Goal: Task Accomplishment & Management: Complete application form

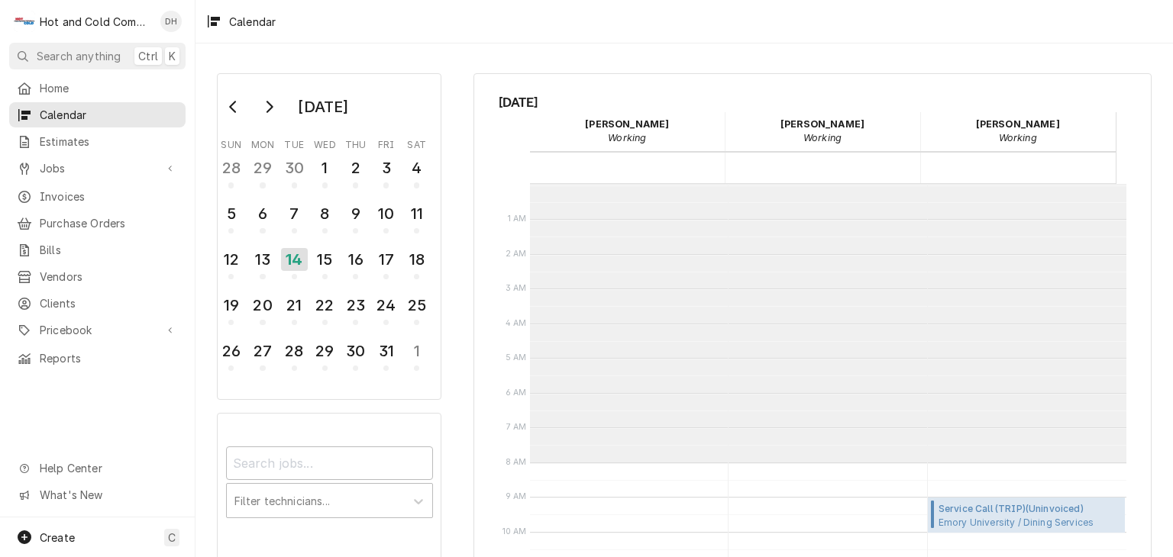
scroll to position [278, 0]
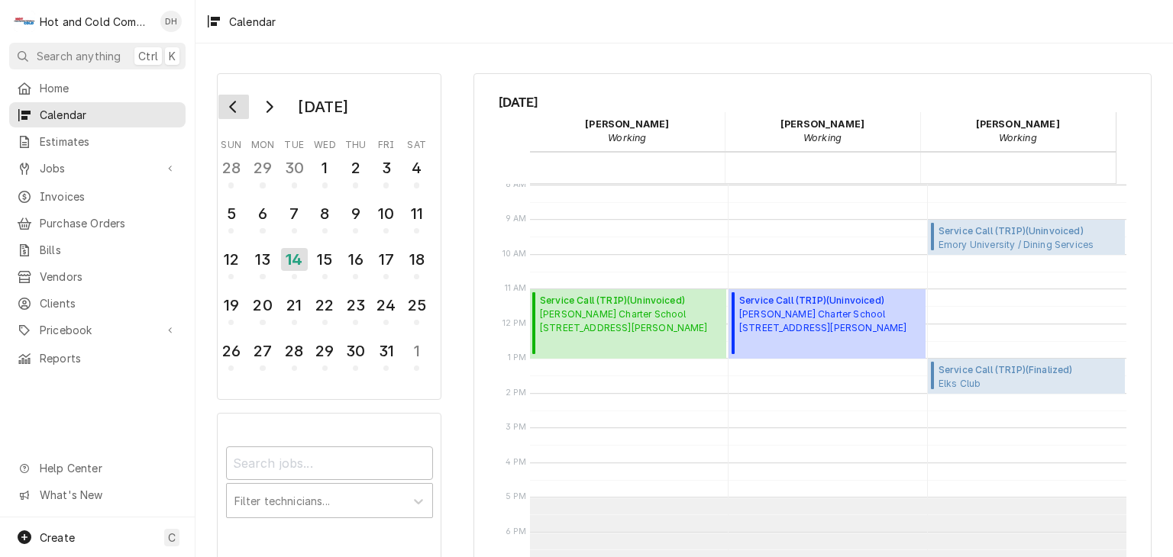
click at [231, 111] on icon "Go to previous month" at bounding box center [234, 107] width 12 height 12
click at [234, 109] on icon "Go to previous month" at bounding box center [232, 107] width 7 height 12
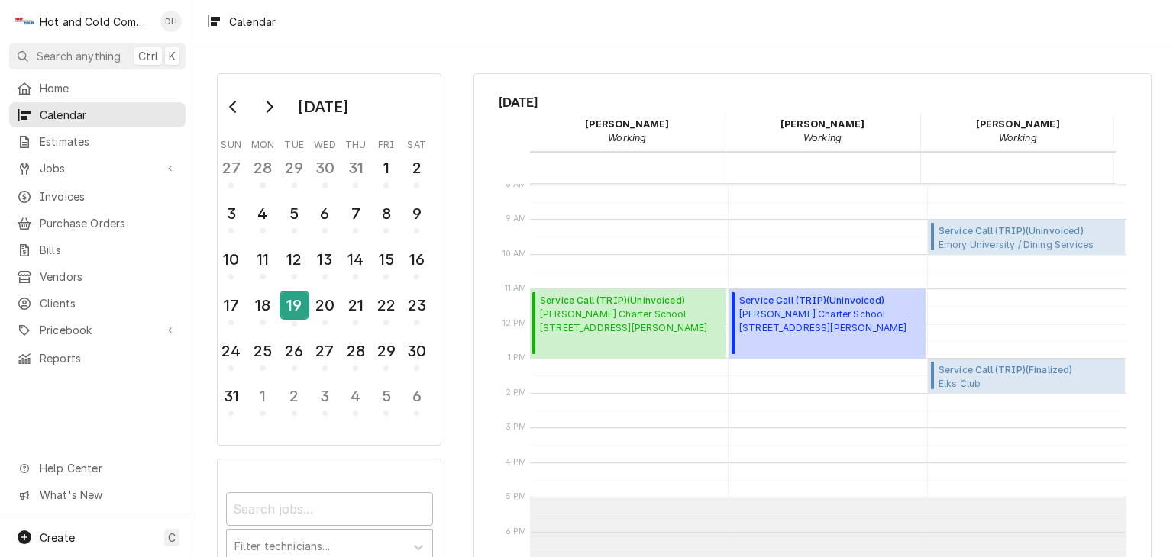
click at [302, 302] on div "19" at bounding box center [294, 305] width 27 height 26
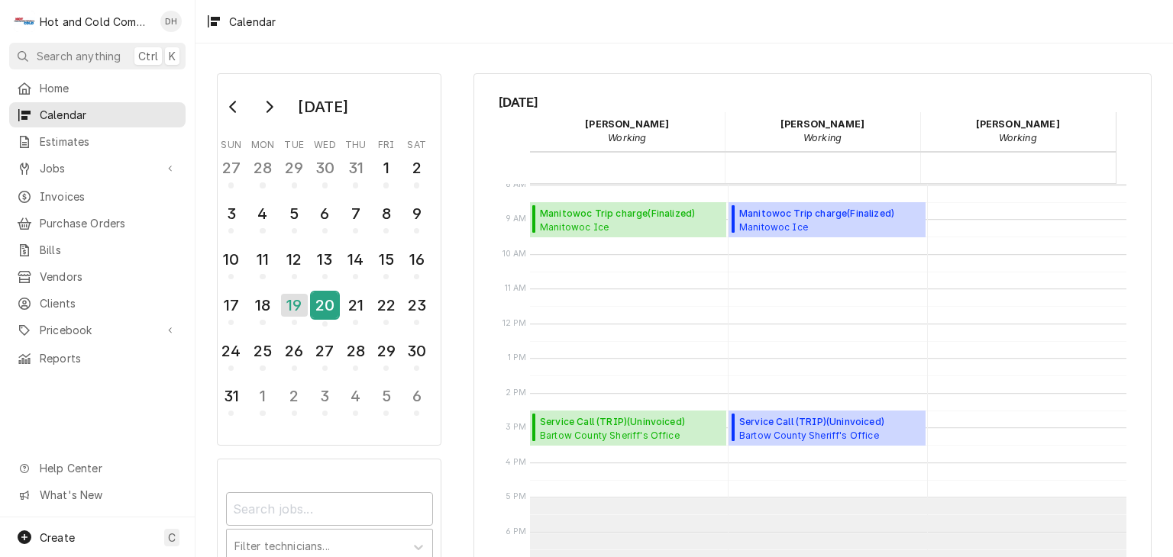
click at [325, 303] on div "20" at bounding box center [324, 305] width 27 height 26
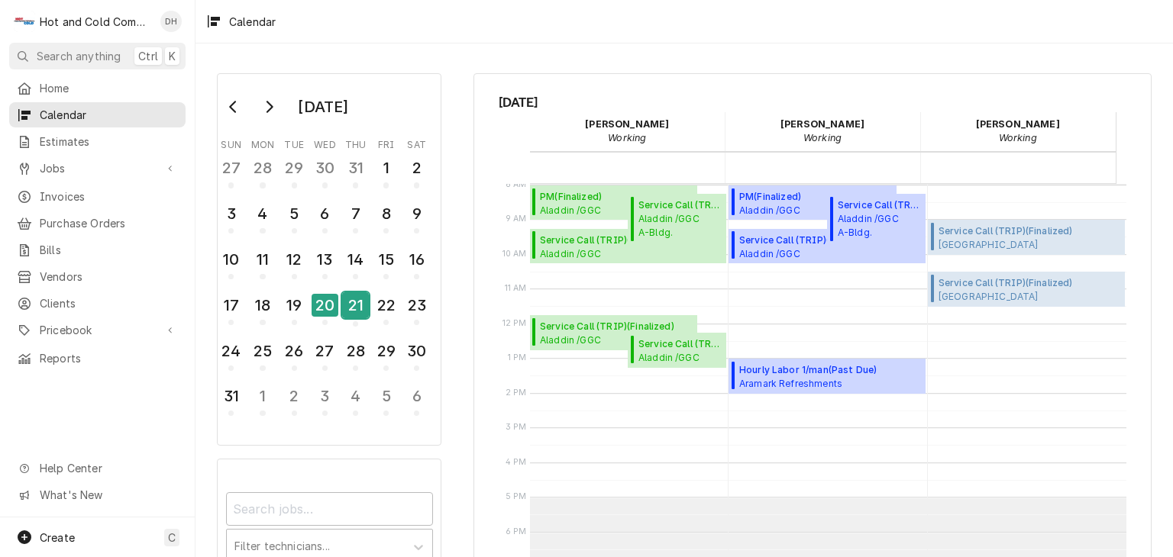
click at [360, 304] on div "21" at bounding box center [355, 305] width 27 height 26
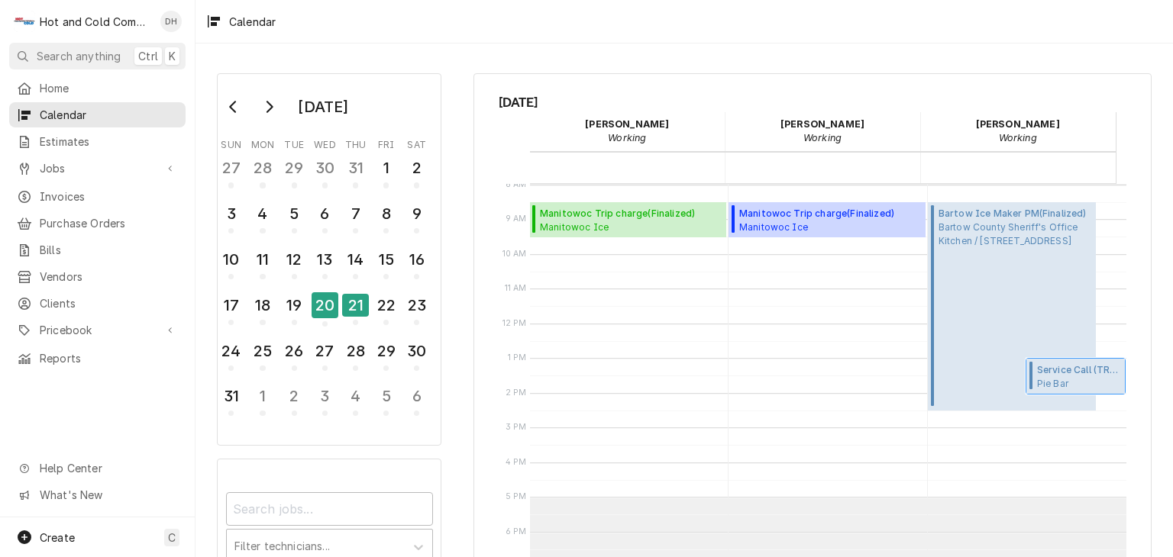
click at [1059, 370] on span "Service Call (TRIP) ( Awaiting (Ordered) Parts )" at bounding box center [1079, 370] width 84 height 14
click at [64, 534] on span "Create" at bounding box center [57, 537] width 35 height 13
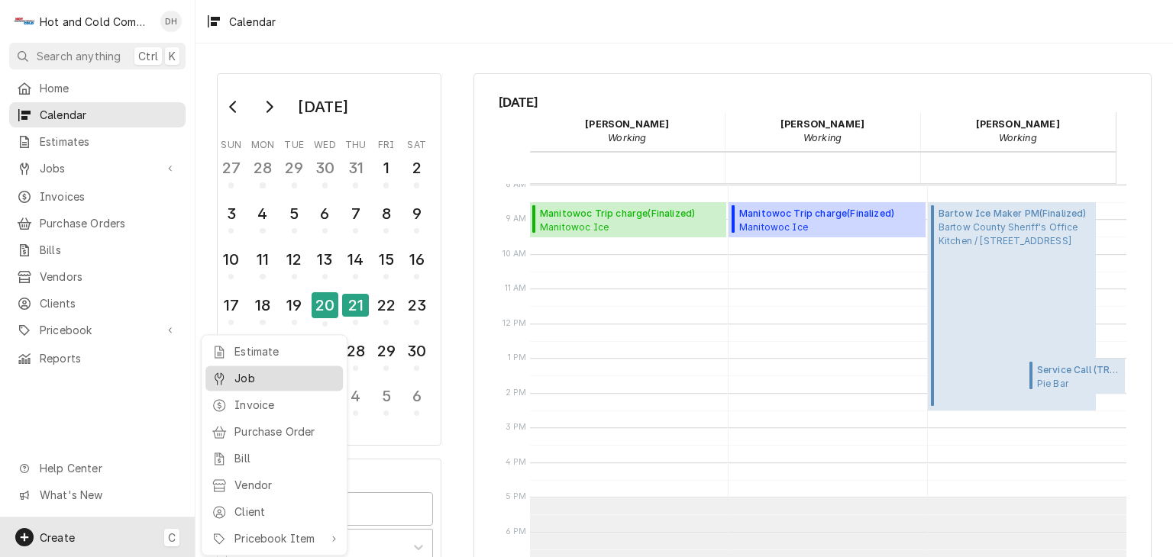
click at [270, 380] on div "Job" at bounding box center [285, 378] width 102 height 16
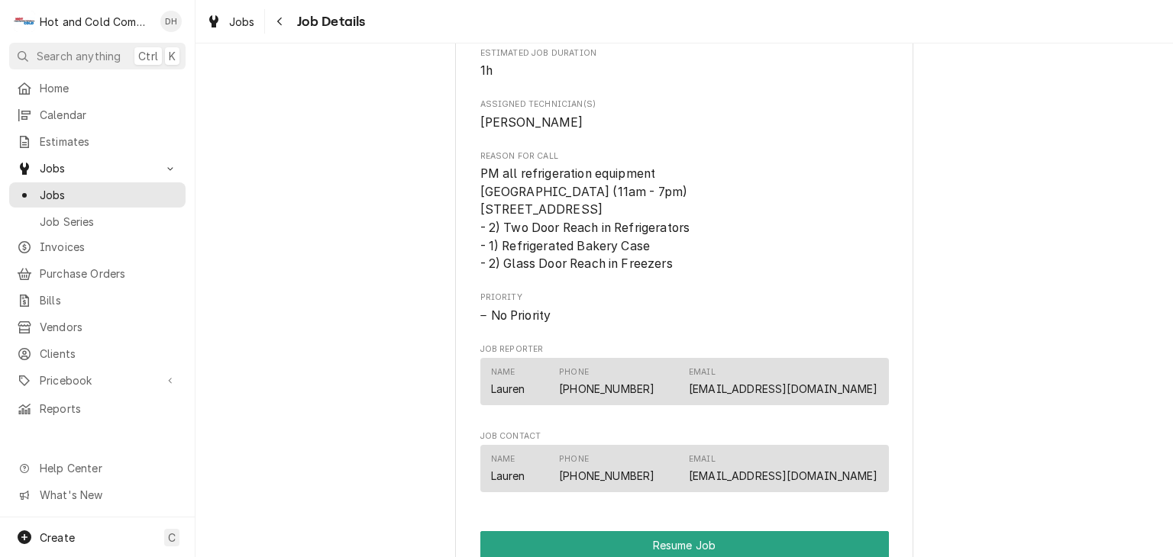
scroll to position [1272, 0]
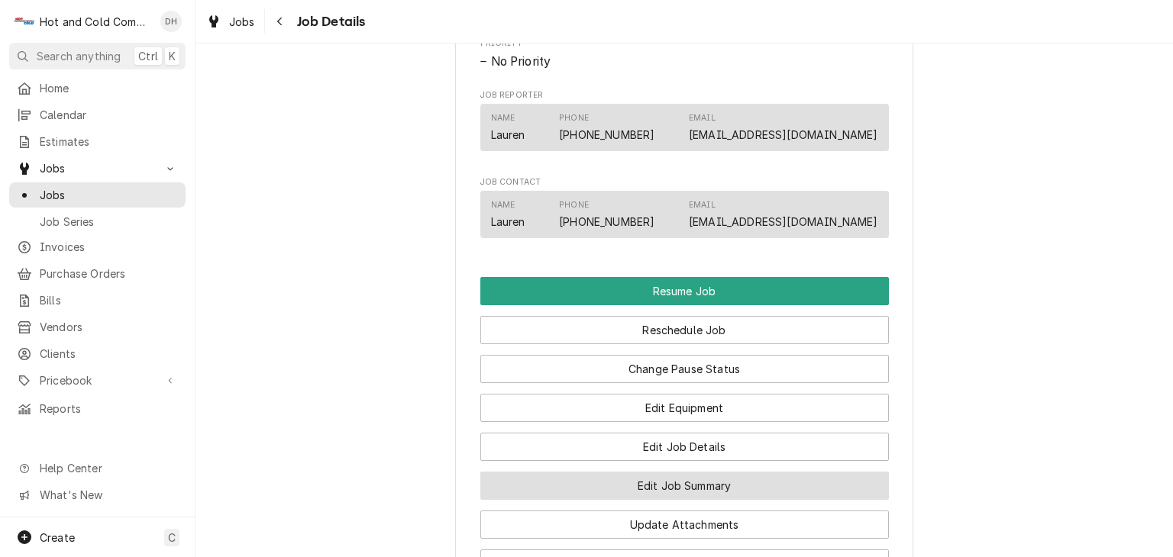
drag, startPoint x: 746, startPoint y: 497, endPoint x: 760, endPoint y: 489, distance: 16.1
click at [747, 497] on button "Edit Job Summary" at bounding box center [684, 486] width 408 height 28
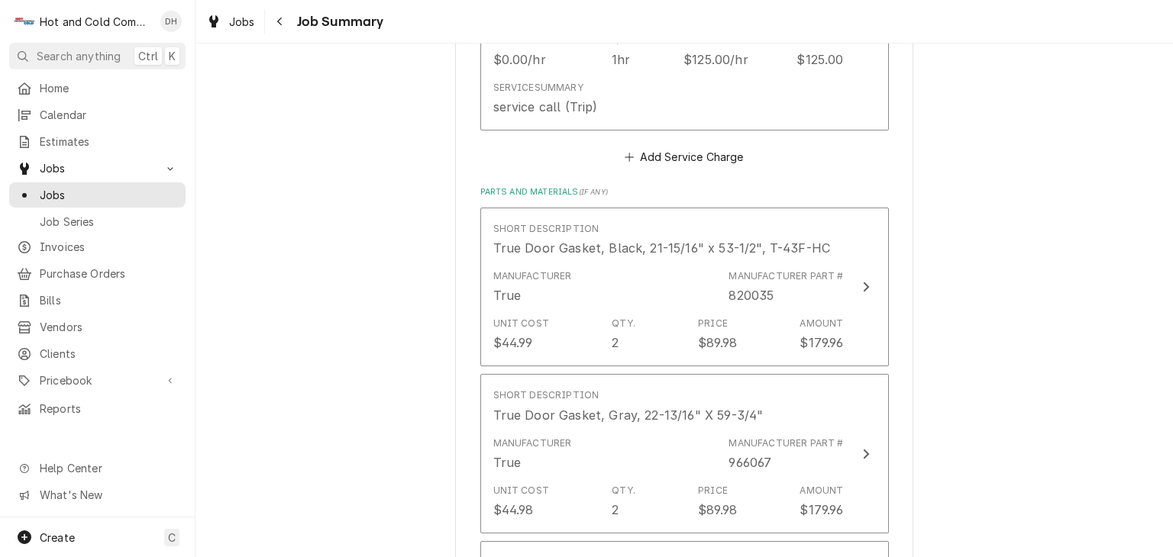
scroll to position [508, 0]
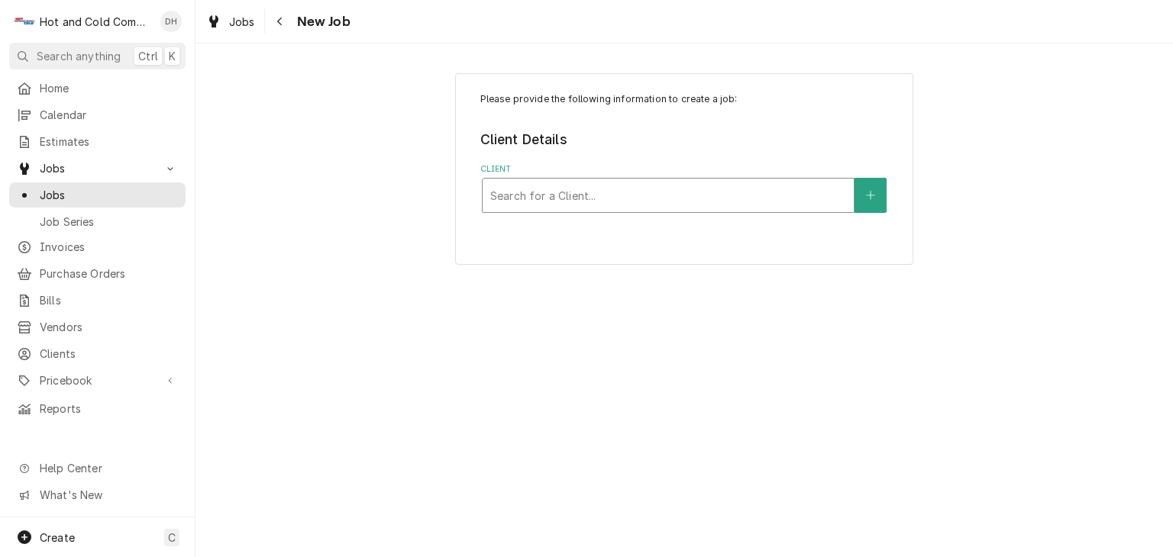
drag, startPoint x: 700, startPoint y: 198, endPoint x: 699, endPoint y: 187, distance: 10.7
click at [701, 198] on div "Client" at bounding box center [668, 195] width 356 height 27
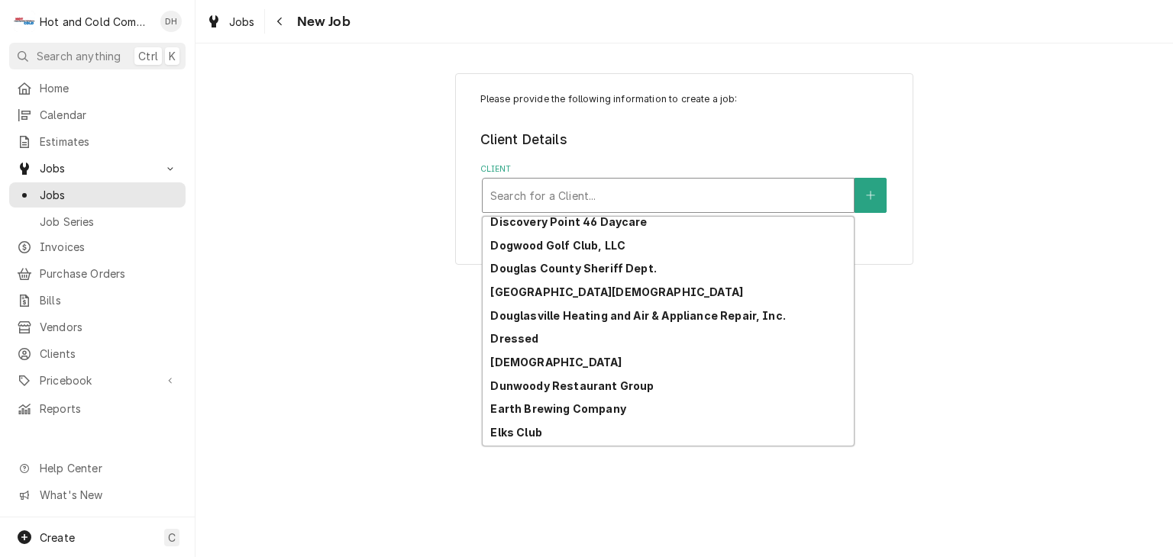
scroll to position [1122, 0]
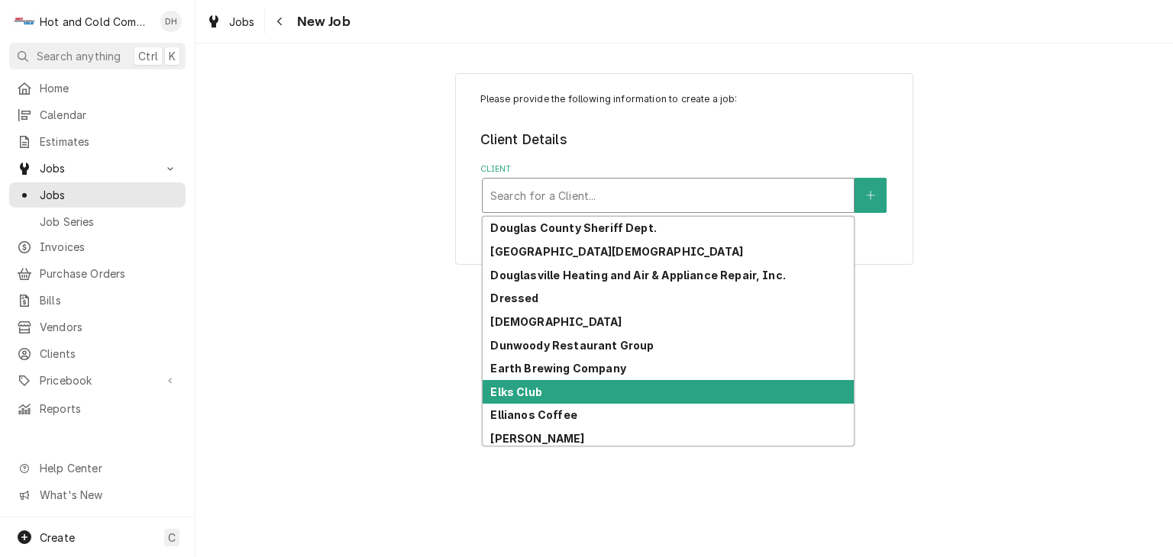
click at [616, 390] on div "Elks Club" at bounding box center [668, 392] width 371 height 24
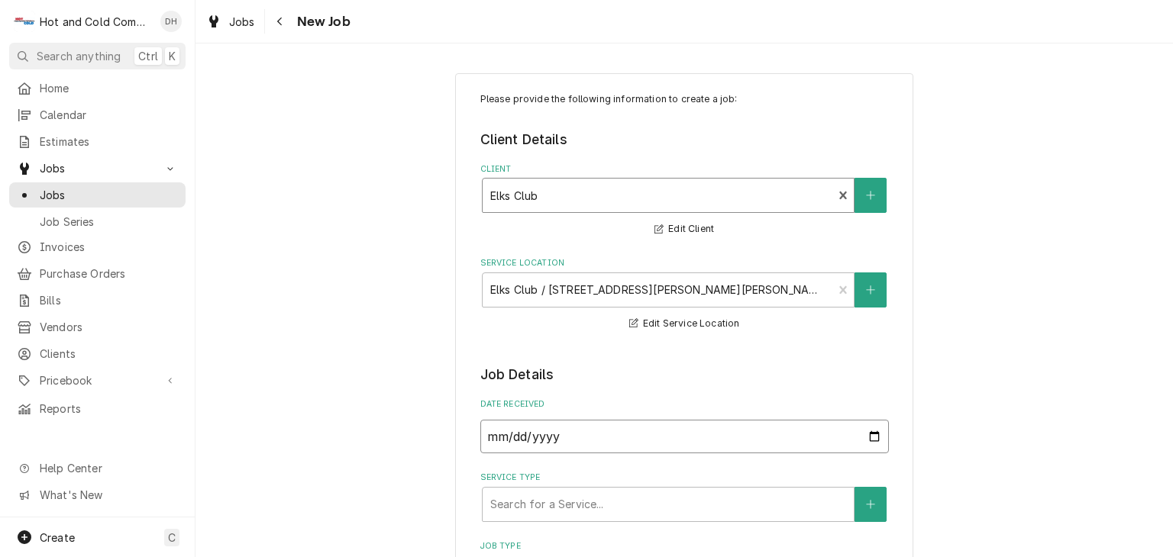
click at [870, 434] on input "2025-10-15" at bounding box center [684, 437] width 408 height 34
type textarea "x"
type input "2025-10-14"
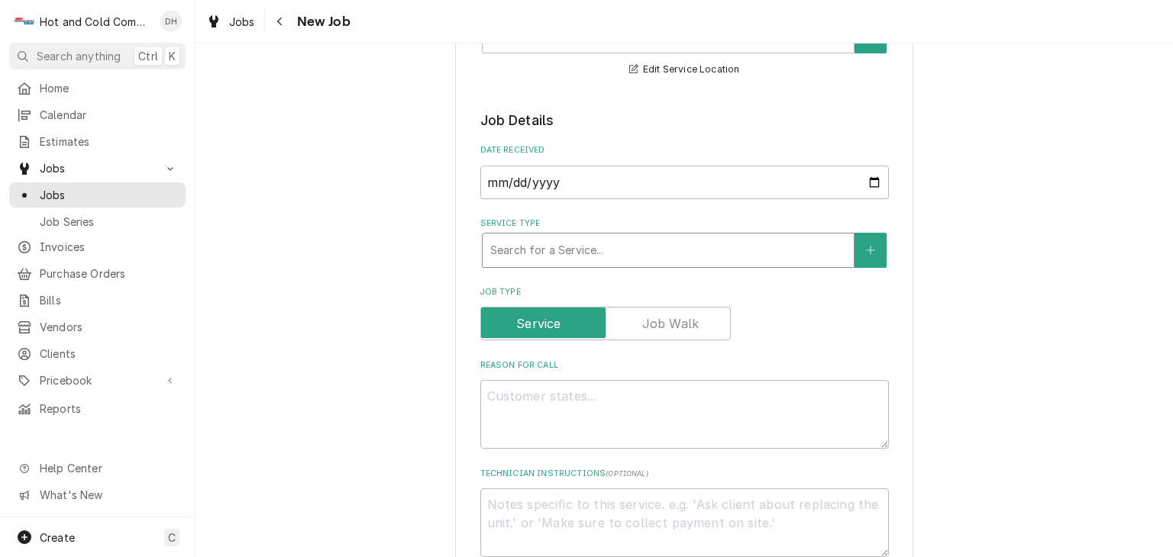
click at [601, 247] on div "Service Type" at bounding box center [668, 250] width 356 height 27
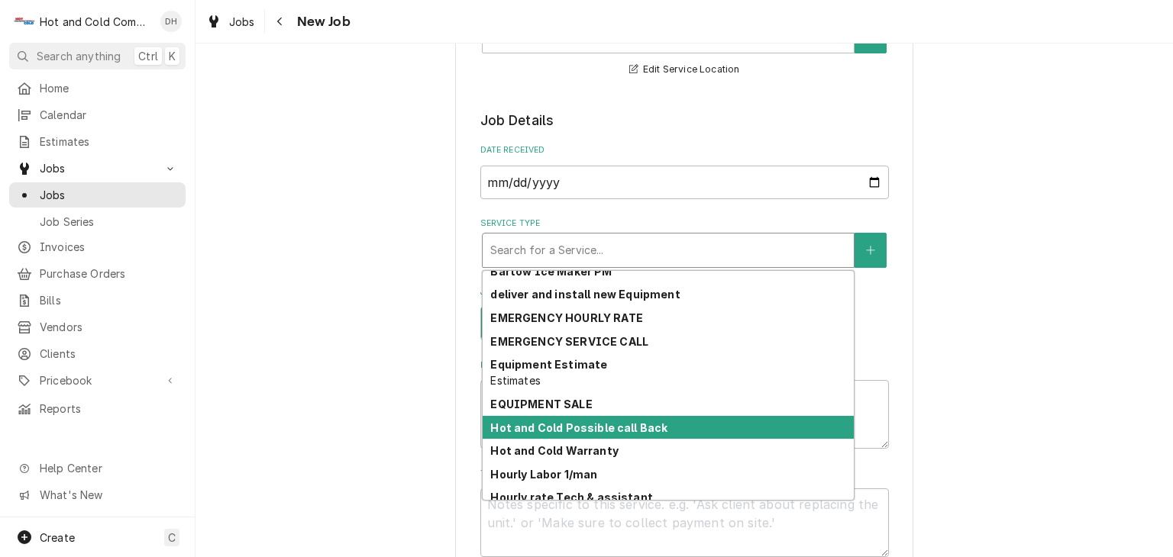
scroll to position [112, 0]
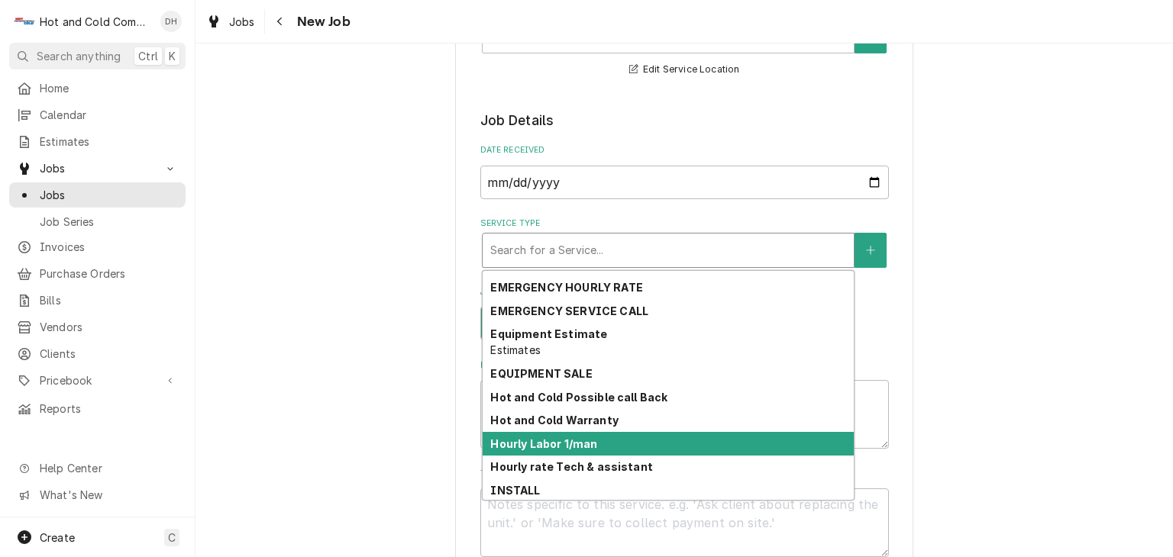
click at [774, 444] on div "Hourly Labor 1/man" at bounding box center [668, 444] width 371 height 24
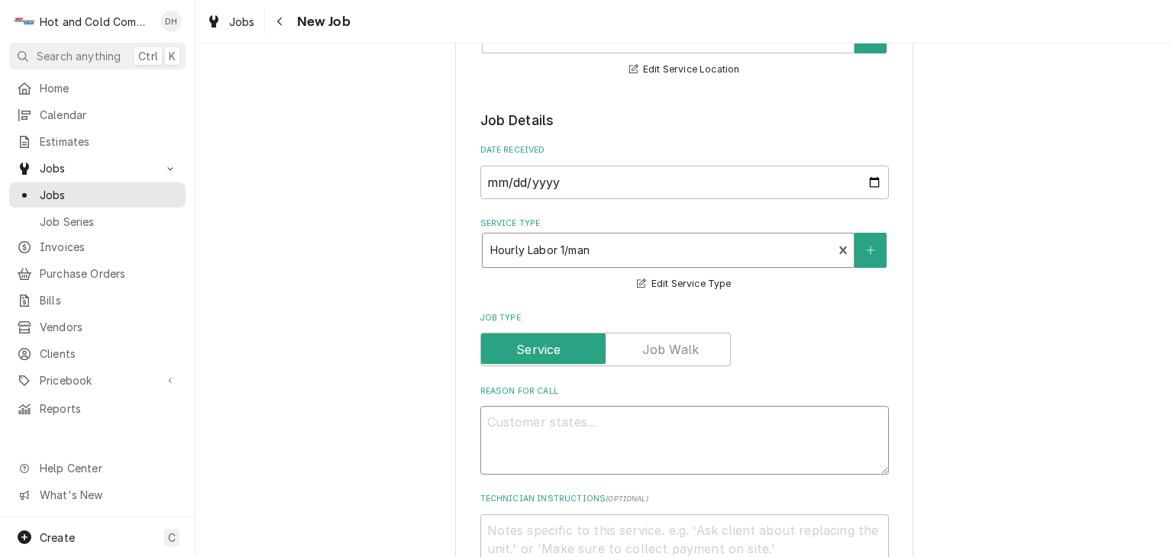
click at [635, 428] on textarea "Reason For Call" at bounding box center [684, 440] width 408 height 69
type textarea "x"
type textarea "N"
type textarea "x"
type textarea "Ne"
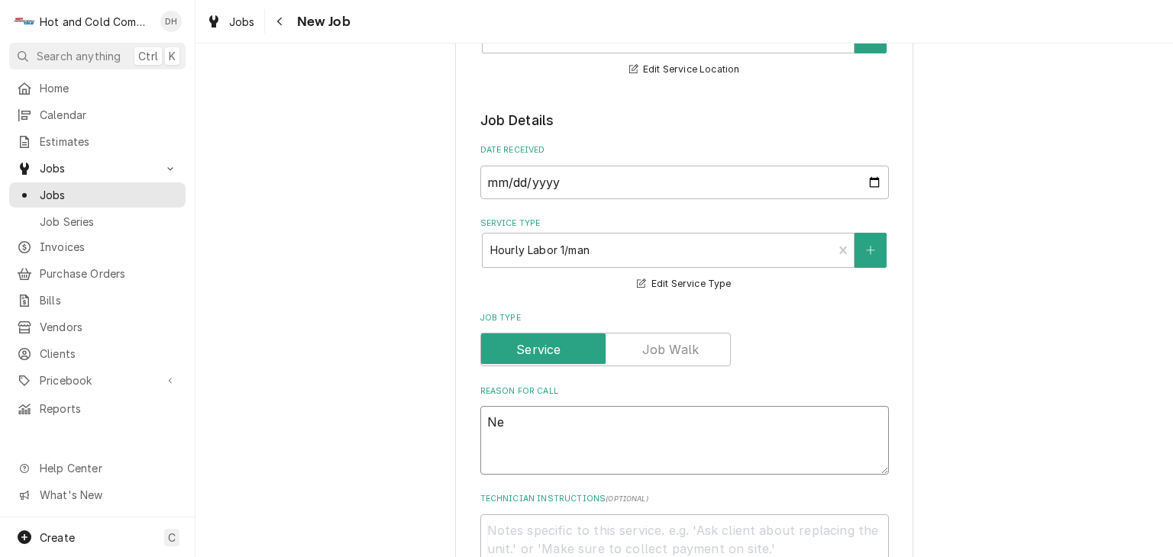
type textarea "x"
type textarea "Nee"
type textarea "x"
type textarea "Need"
type textarea "x"
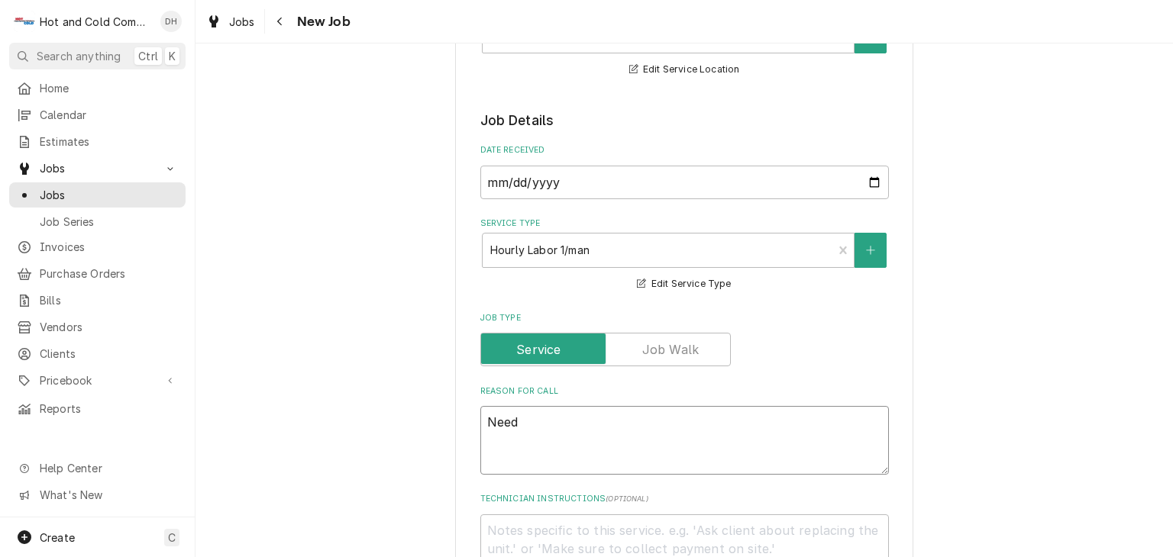
type textarea "Need"
type textarea "x"
type textarea "Need g"
type textarea "x"
type textarea "Need ga"
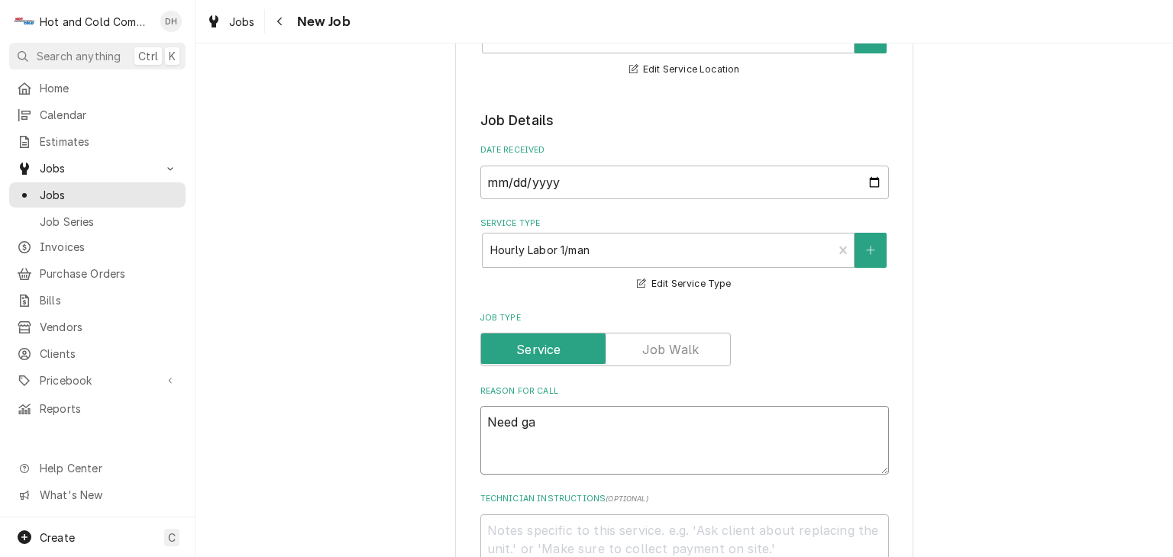
type textarea "x"
type textarea "Need gas"
type textarea "x"
type textarea "Need gask"
type textarea "x"
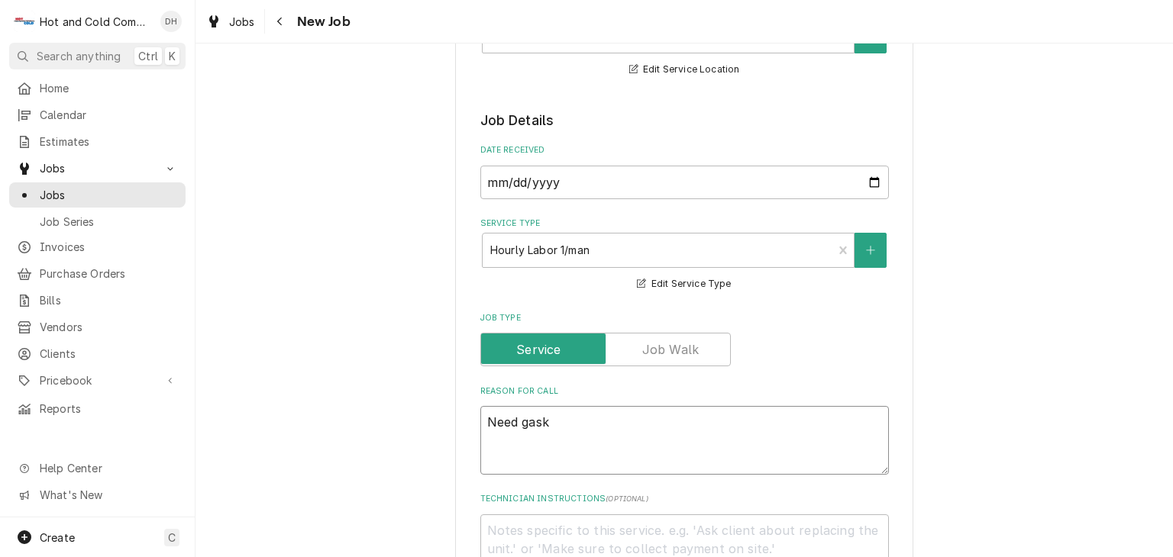
type textarea "Need gaske"
type textarea "x"
type textarea "Need gasket"
type textarea "x"
type textarea "Need gaskets"
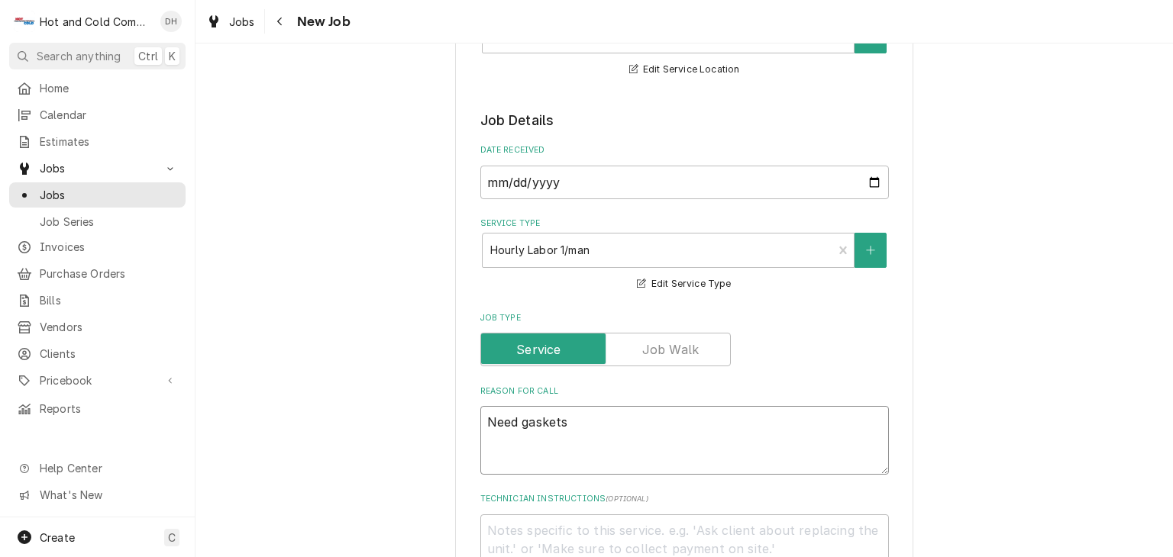
type textarea "x"
type textarea "Need gaskets"
type textarea "x"
type textarea "Need gaskets f"
type textarea "x"
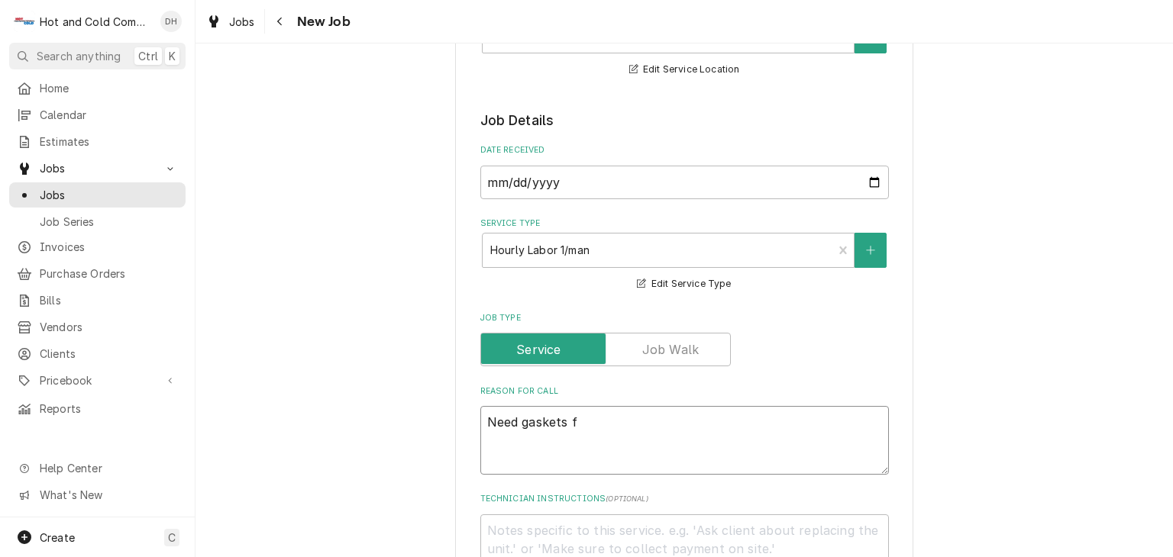
type textarea "Need gaskets fo"
type textarea "x"
type textarea "Need gaskets for"
type textarea "x"
type textarea "Need gaskets for"
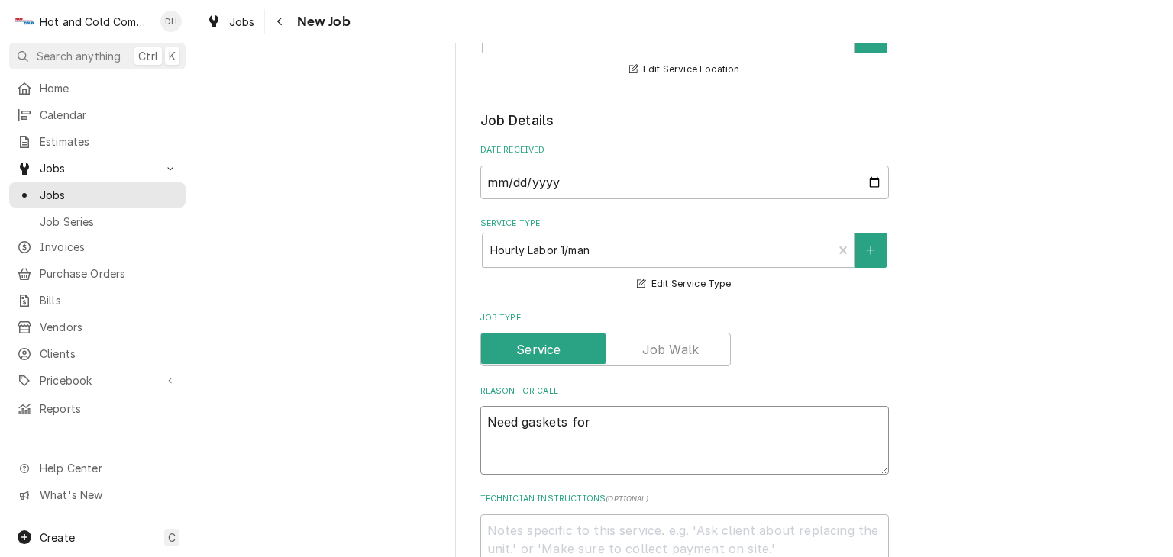
type textarea "x"
type textarea "Need gaskets for f"
type textarea "x"
type textarea "Need gaskets for fo"
type textarea "x"
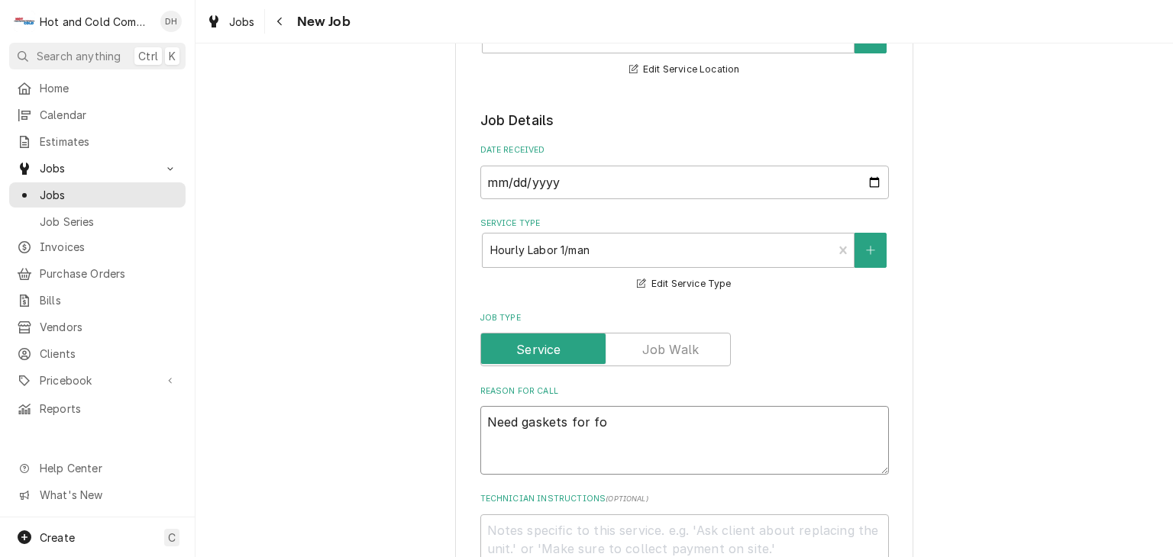
type textarea "Need gaskets for for"
type textarea "x"
type textarea "Need gaskets for for"
type textarea "x"
type textarea "Need gaskets for for c"
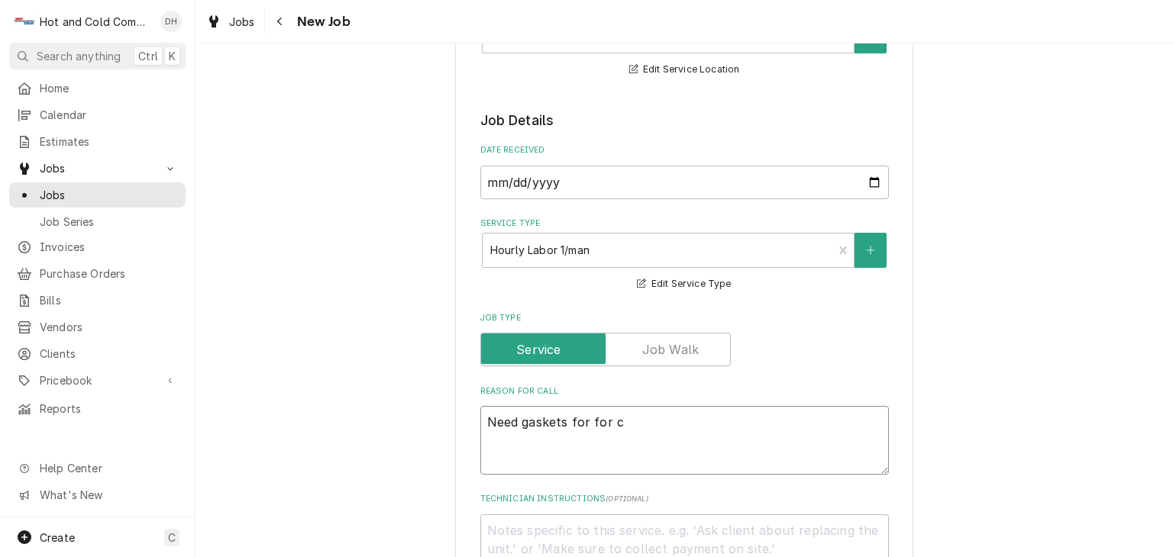
type textarea "x"
type textarea "Need gaskets for for co"
type textarea "x"
type textarea "Need gaskets for for coo"
type textarea "x"
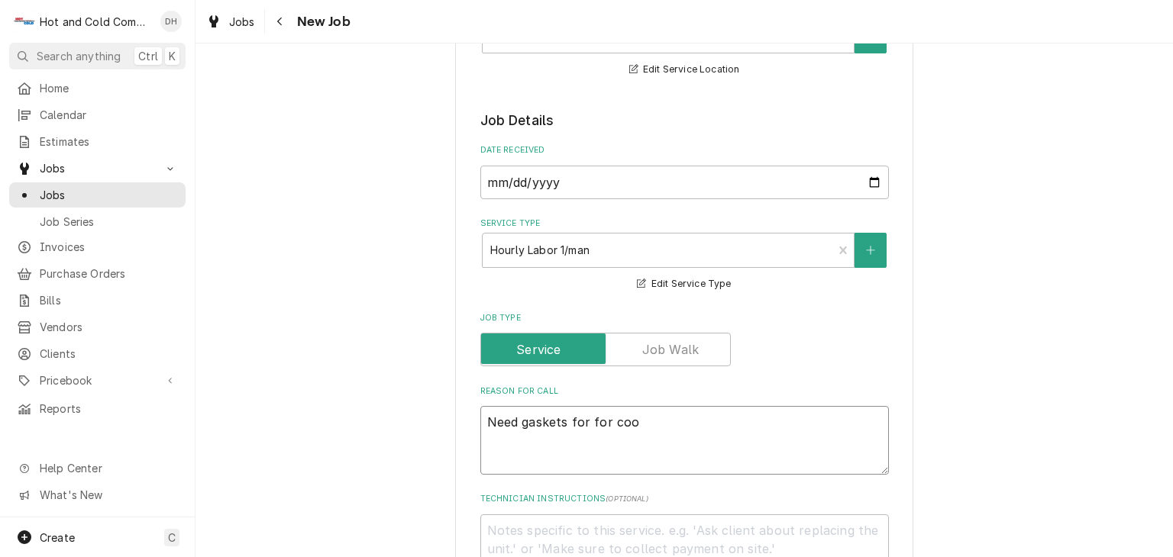
type textarea "Need gaskets for for cool"
type textarea "x"
type textarea "Need gaskets for for coole"
type textarea "x"
type textarea "Need gaskets for for cooler"
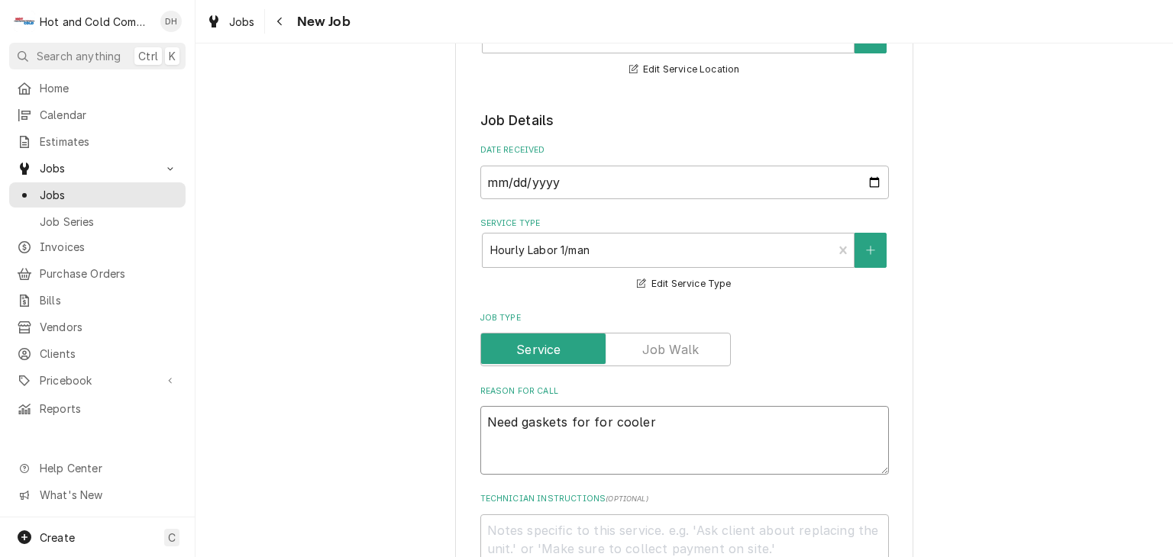
type textarea "x"
type textarea "Need gaskets for for coolers"
type textarea "x"
type textarea "Need gaskets for for coolers"
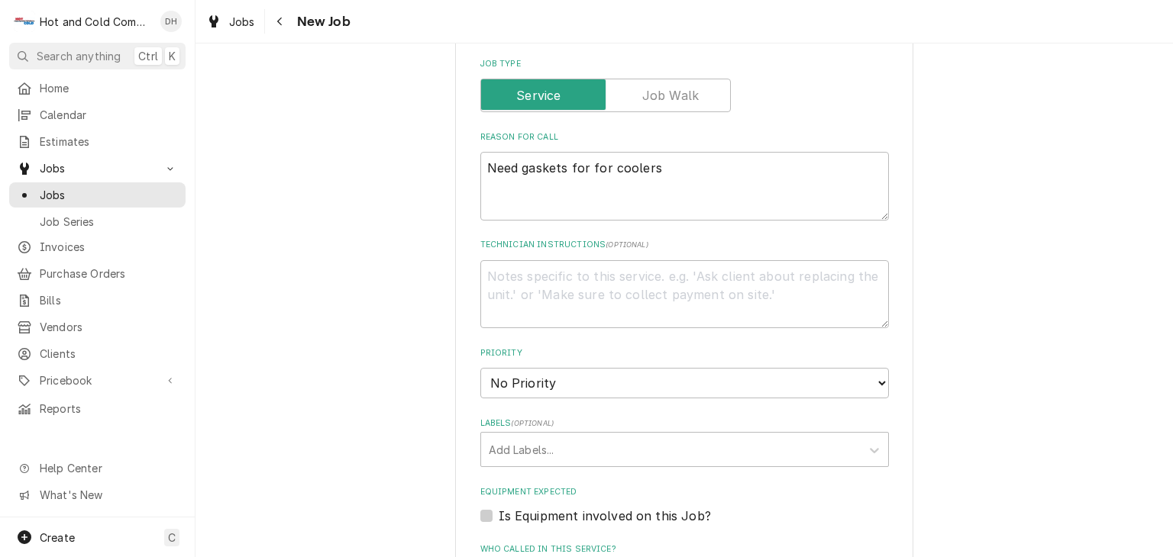
scroll to position [763, 0]
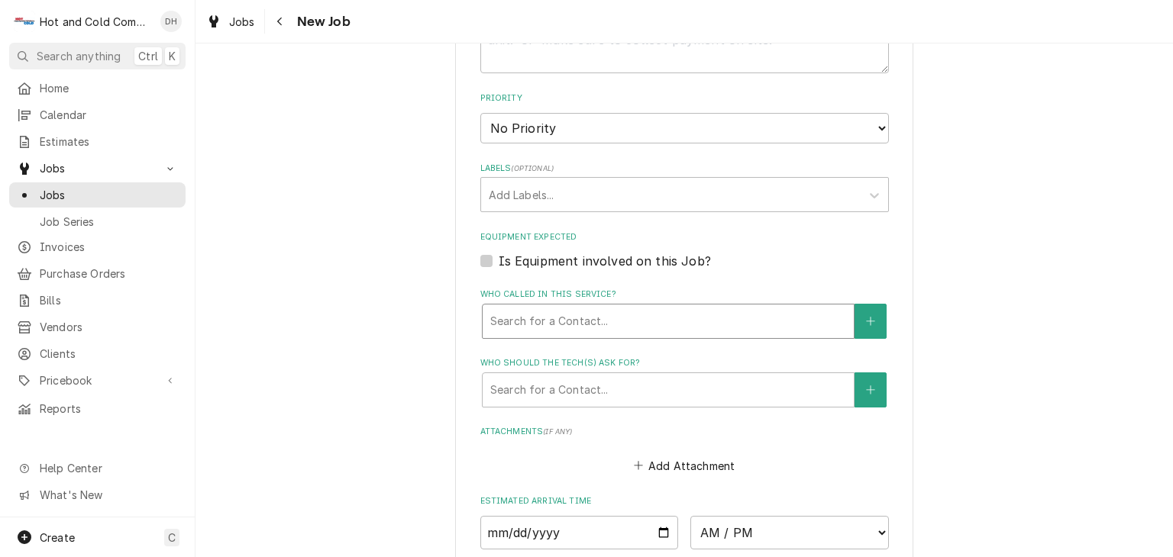
click at [654, 319] on div "Who called in this service?" at bounding box center [668, 321] width 356 height 27
click at [638, 309] on div "Who called in this service?" at bounding box center [668, 321] width 356 height 27
type textarea "x"
type input "R"
type textarea "x"
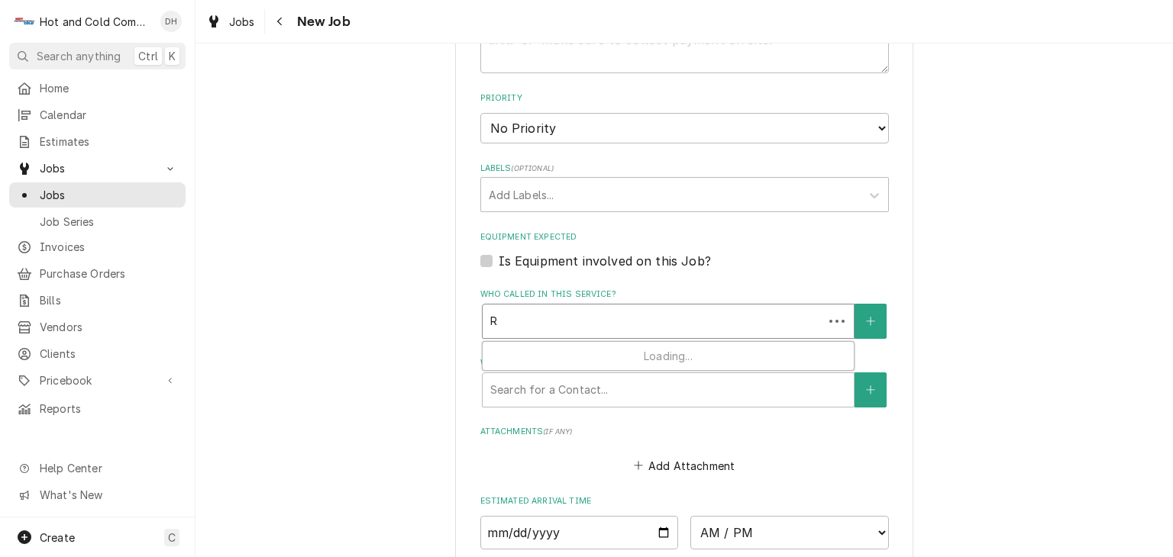
type input "Ri"
type textarea "x"
type input "Ric"
type textarea "x"
type input "Rick"
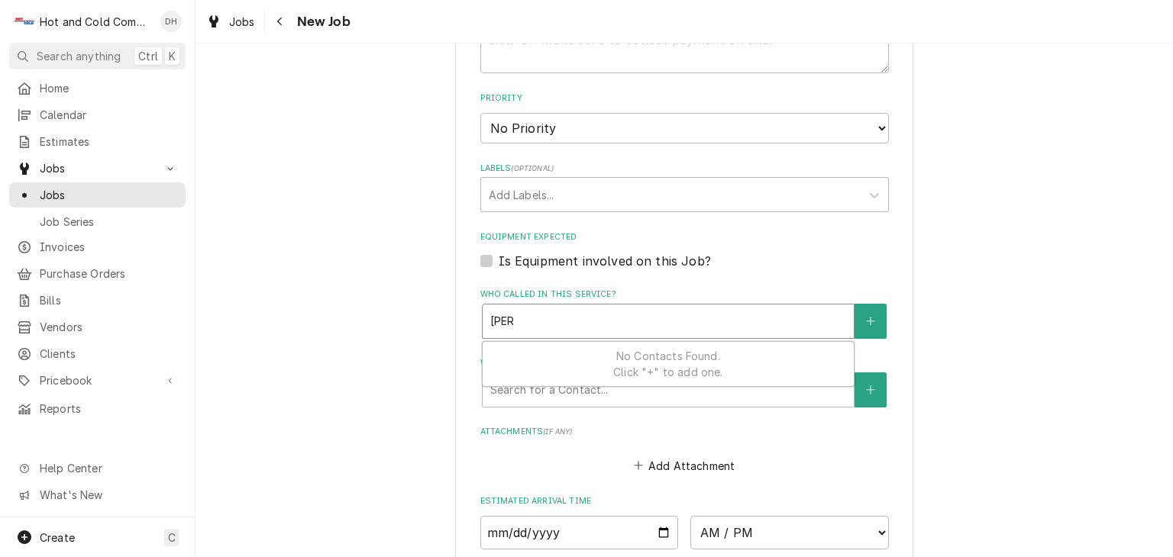
type textarea "x"
type input "Rick"
type textarea "x"
type input "Rick S"
type textarea "x"
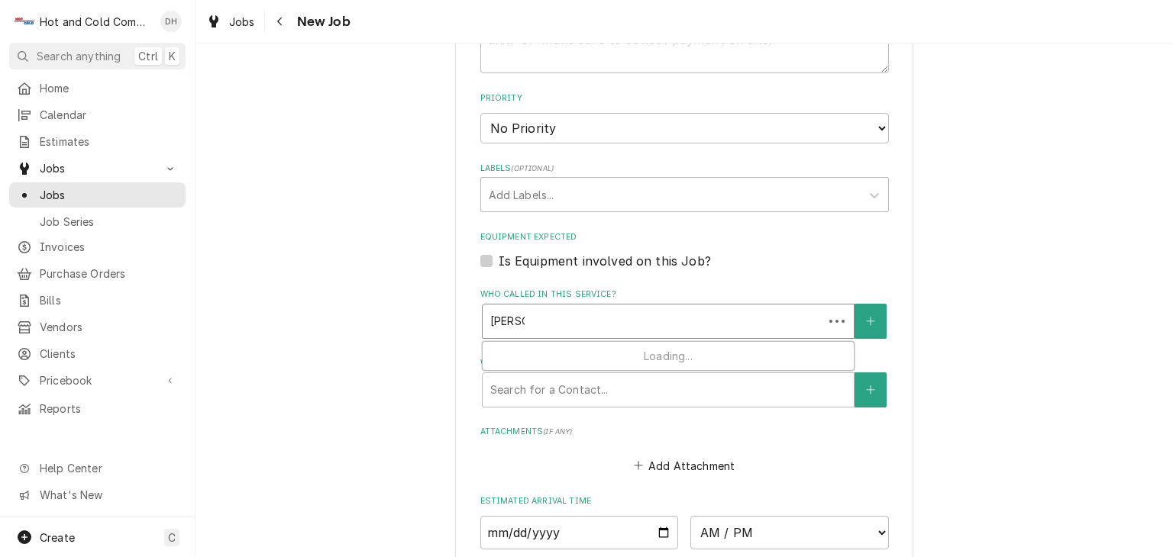
type input "Rick St"
type textarea "x"
type input "Rick Str"
type textarea "x"
type input "Rick Stri"
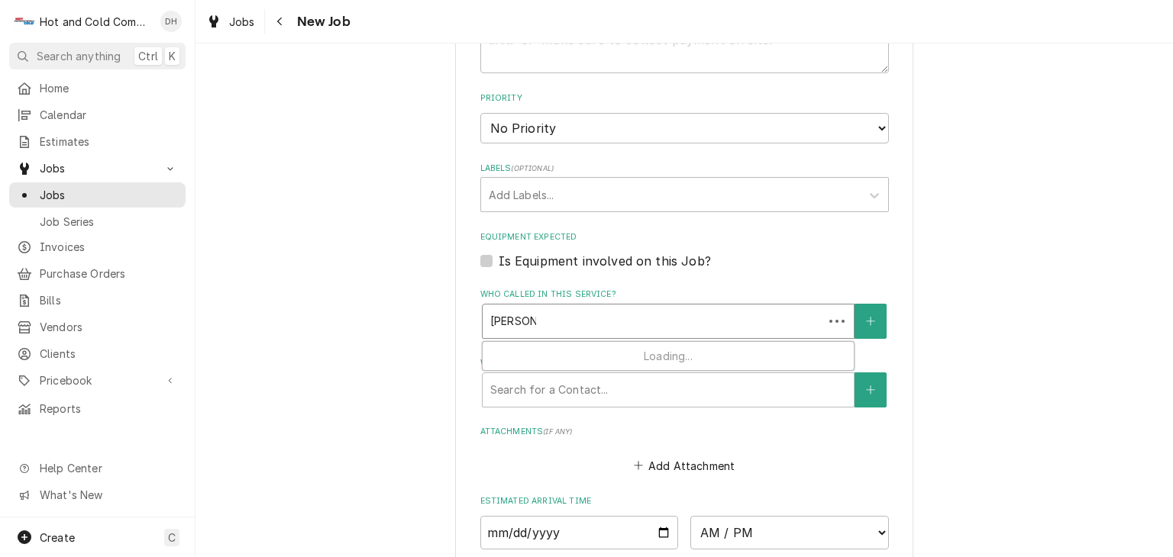
type textarea "x"
type input "Rick Stric"
type textarea "x"
type input "Rick Stricl"
type textarea "x"
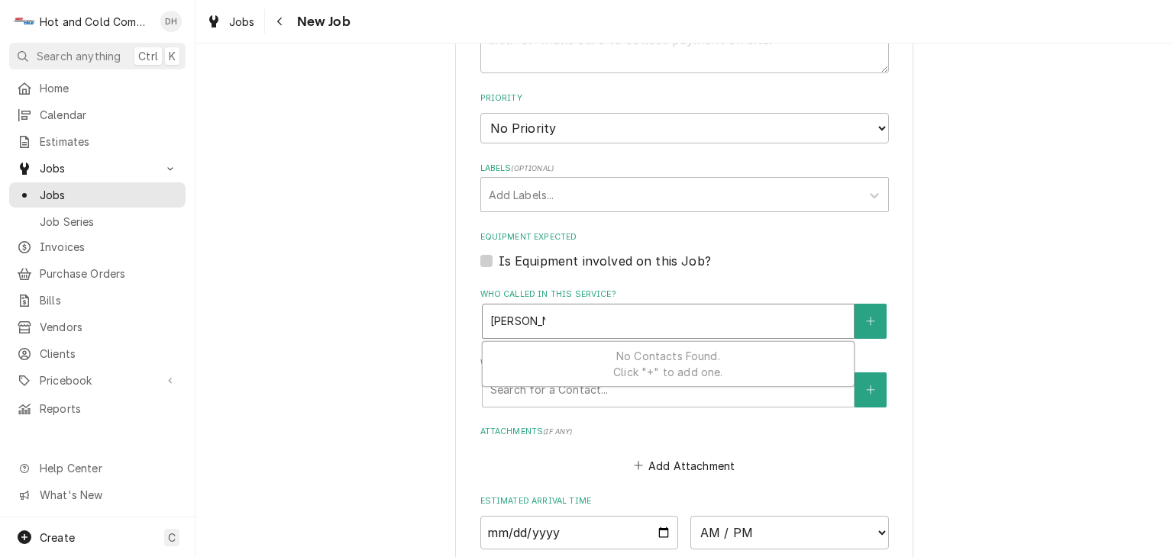
type input "Rick Stricla"
type textarea "x"
type input "Rick Striclan"
type textarea "x"
type input "[PERSON_NAME]"
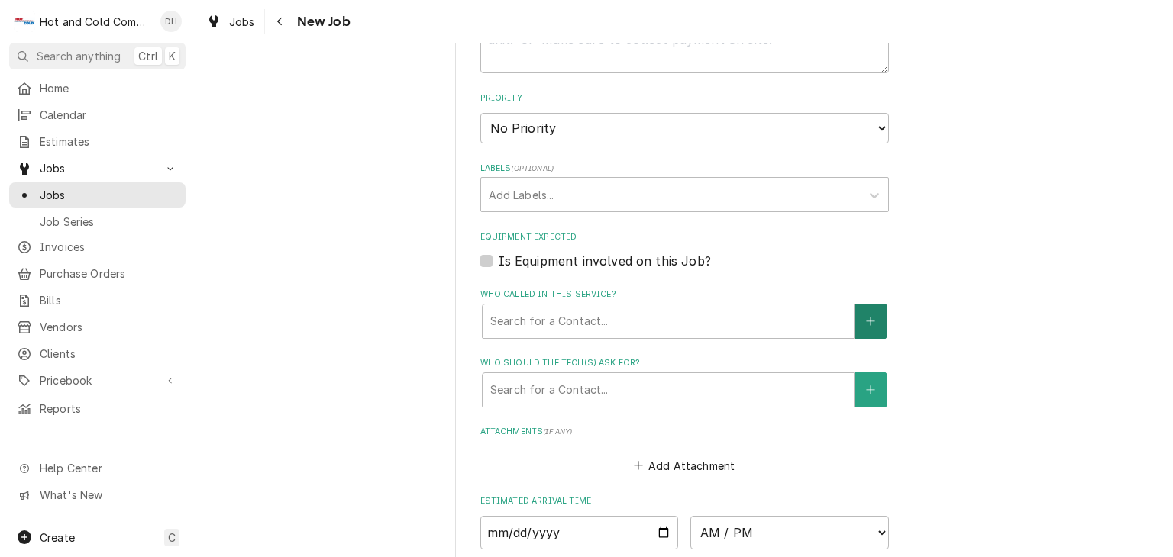
click at [866, 316] on icon "Create New Contact" at bounding box center [870, 321] width 9 height 11
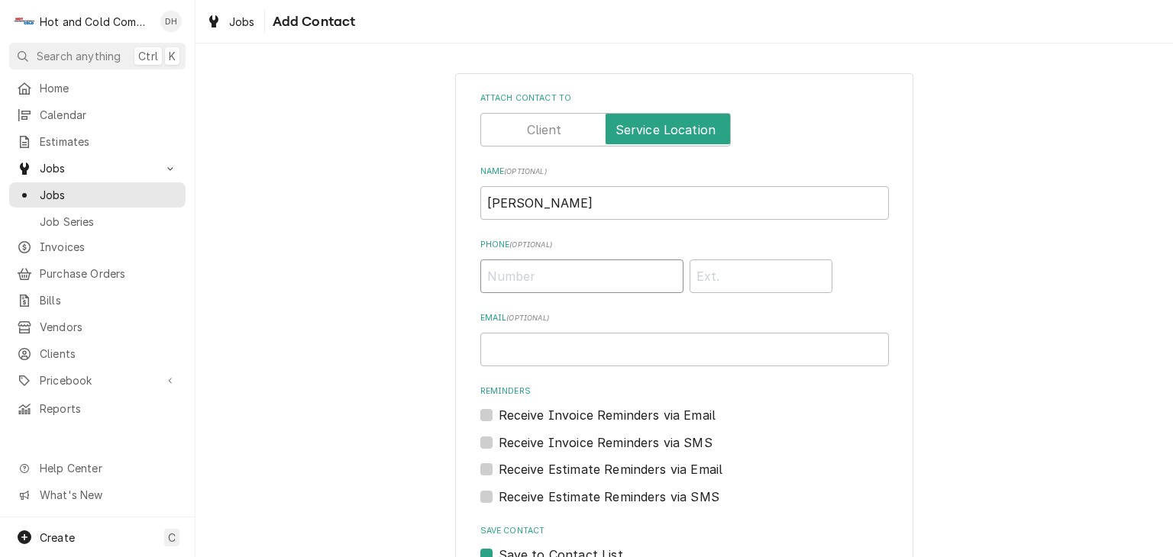
click at [586, 270] on input "Phone ( optional )" at bounding box center [581, 277] width 203 height 34
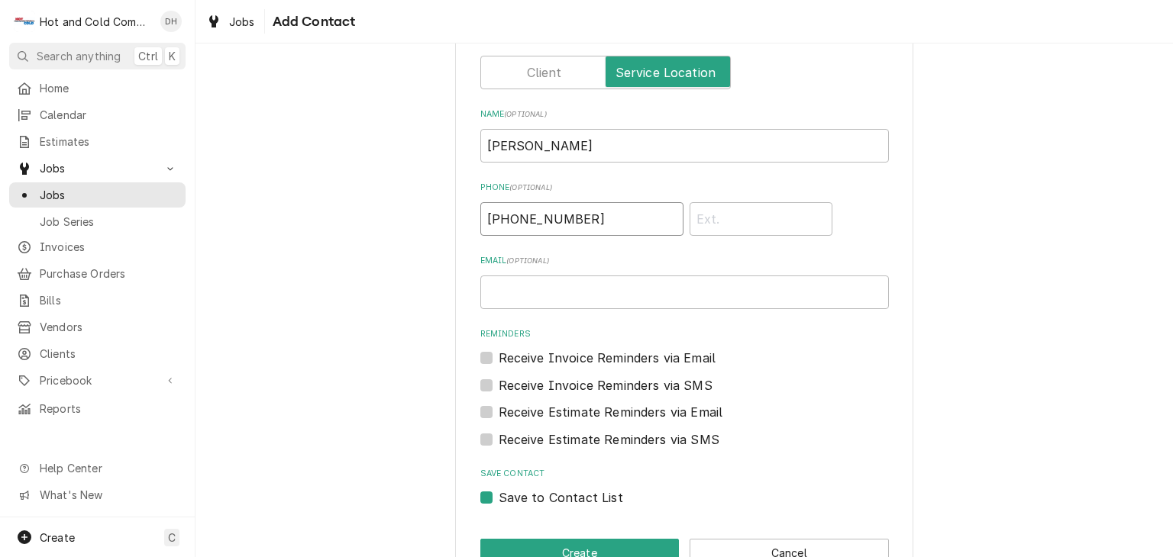
scroll to position [99, 0]
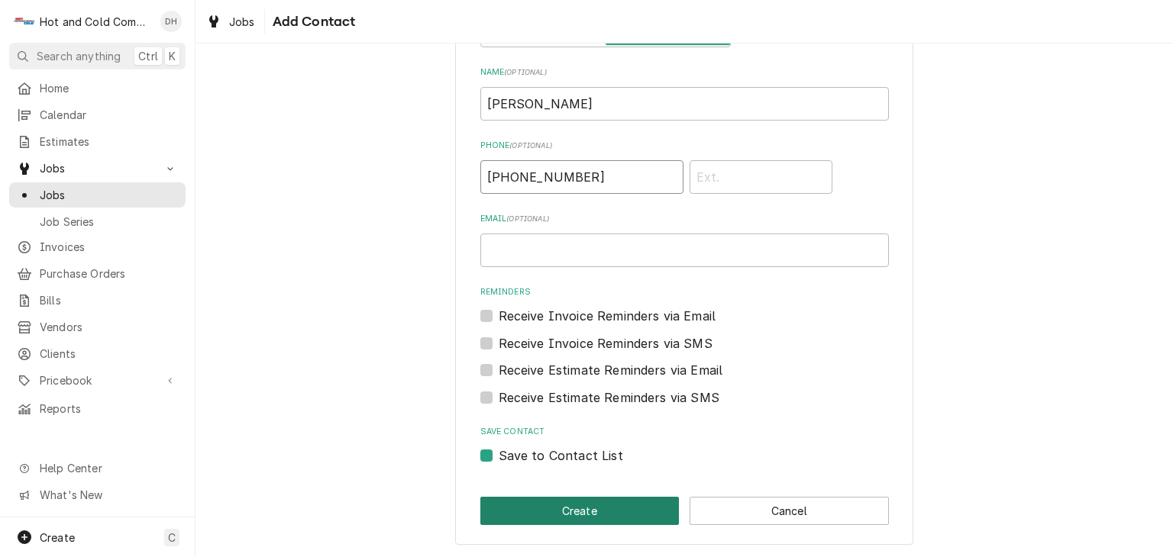
type input "[PHONE_NUMBER]"
click at [614, 508] on button "Create" at bounding box center [579, 511] width 199 height 28
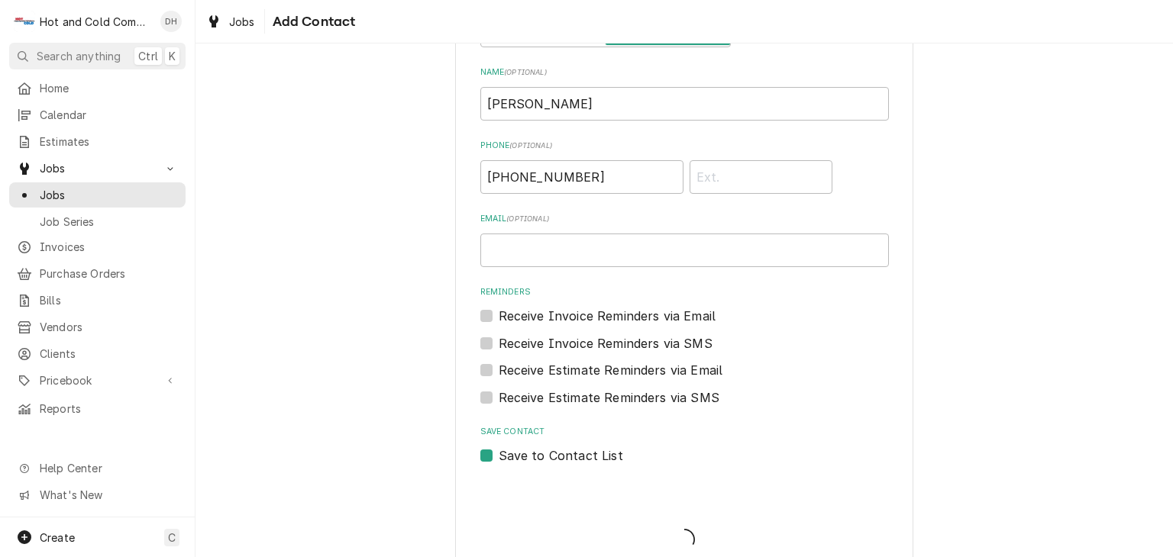
scroll to position [763, 0]
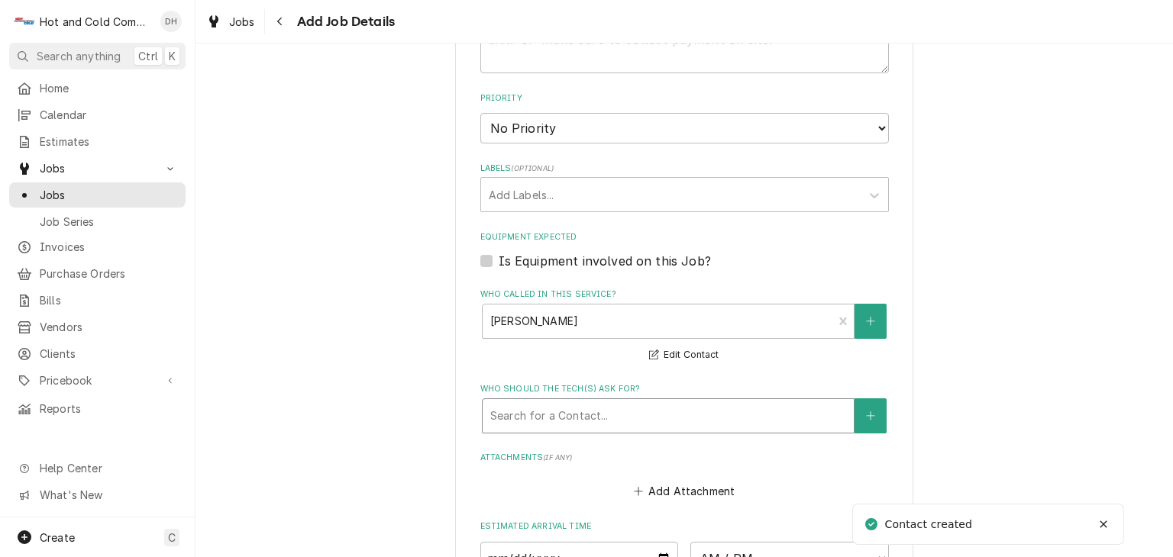
click at [735, 408] on div "Who should the tech(s) ask for?" at bounding box center [668, 415] width 356 height 27
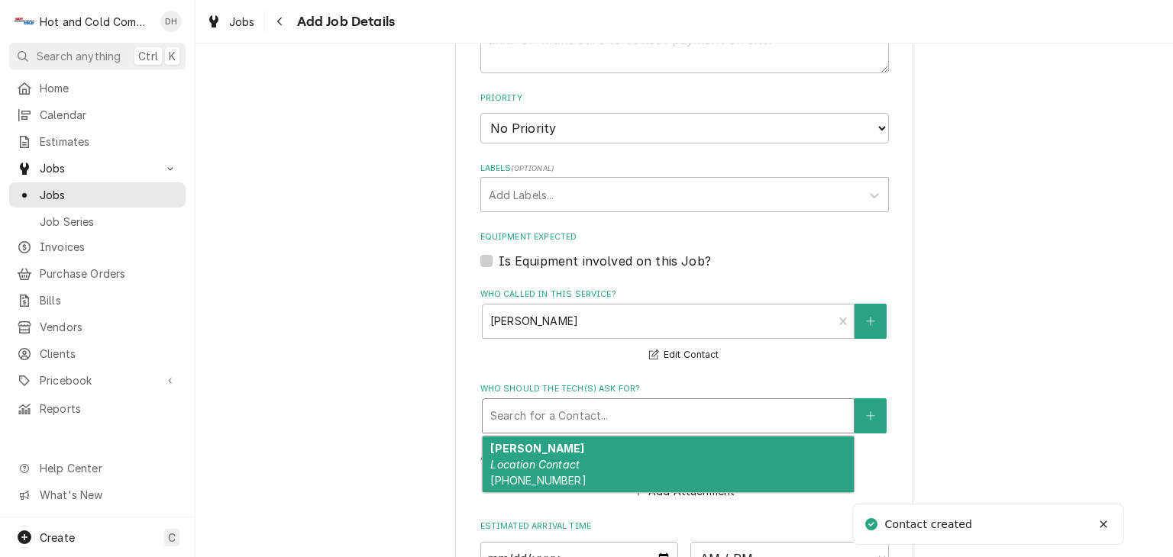
click at [608, 437] on div "Rick Stricland Location Contact (404) 317-1096" at bounding box center [668, 465] width 371 height 56
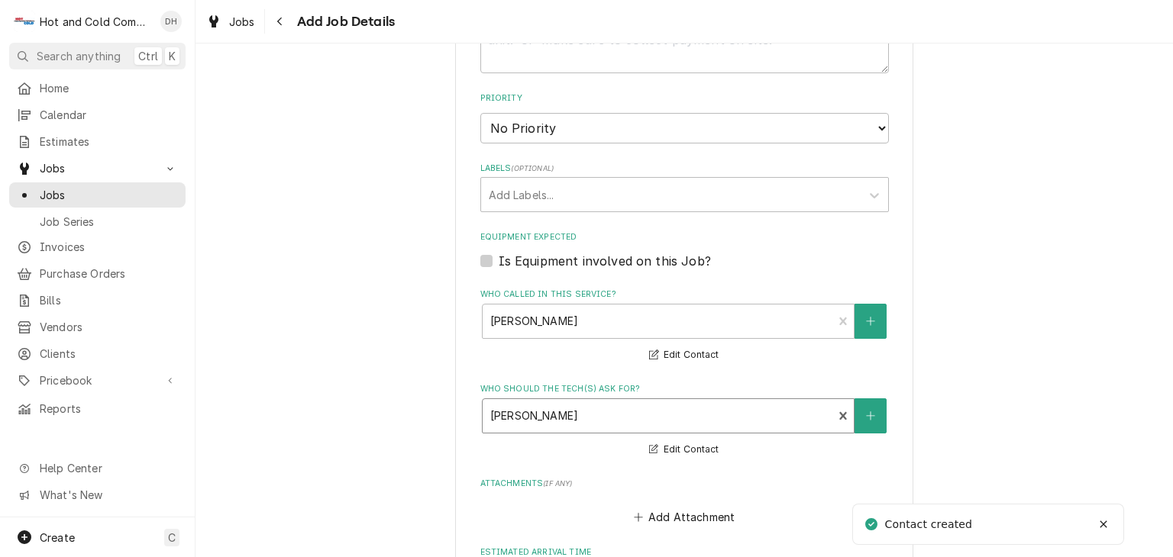
scroll to position [1018, 0]
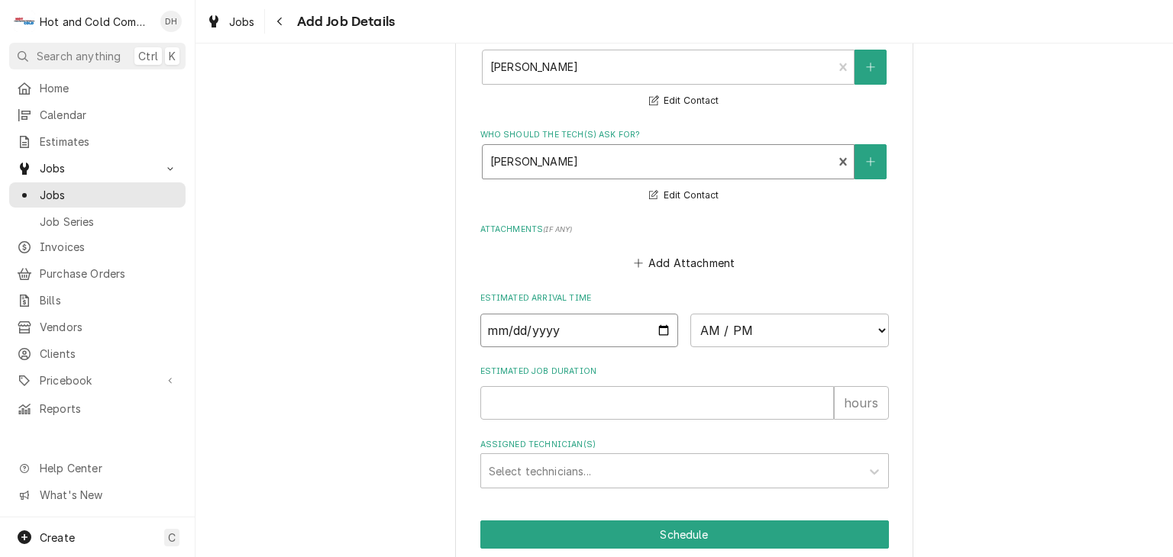
click at [659, 329] on input "Date" at bounding box center [579, 331] width 198 height 34
type textarea "x"
type input "2025-10-14"
type textarea "x"
click at [870, 324] on select "AM / PM 6:00 AM 6:15 AM 6:30 AM 6:45 AM 7:00 AM 7:15 AM 7:30 AM 7:45 AM 8:00 AM…" at bounding box center [789, 331] width 198 height 34
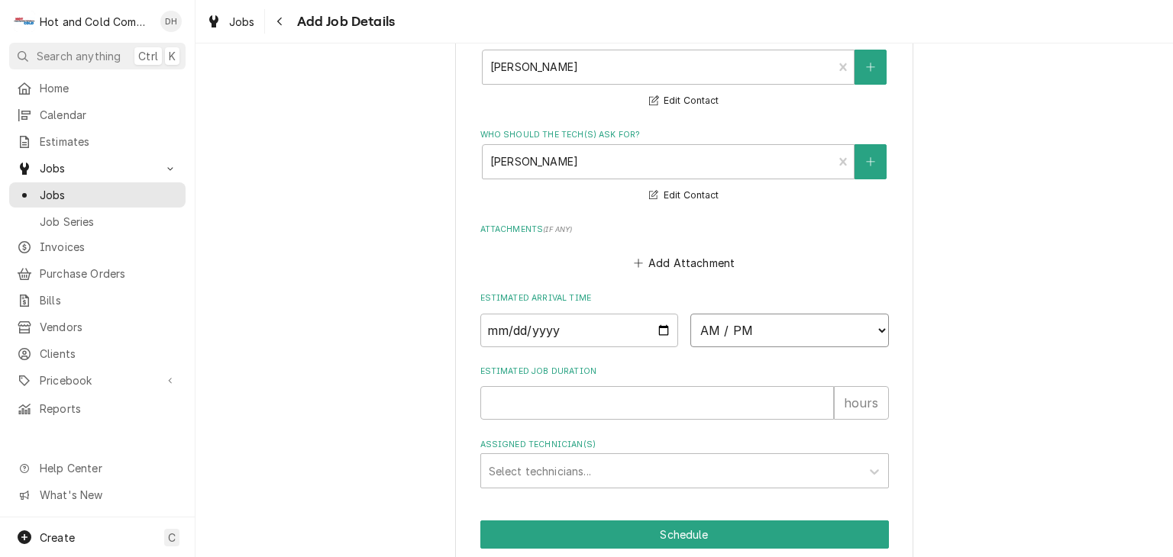
select select "13:30:00"
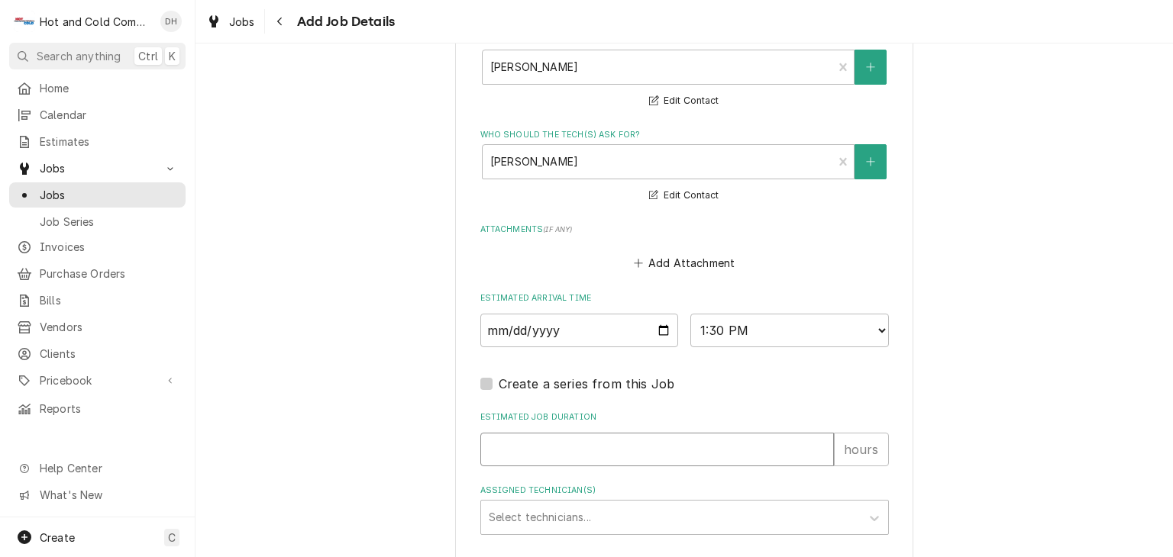
click at [581, 444] on input "Estimated Job Duration" at bounding box center [656, 450] width 353 height 34
type textarea "x"
type input "1"
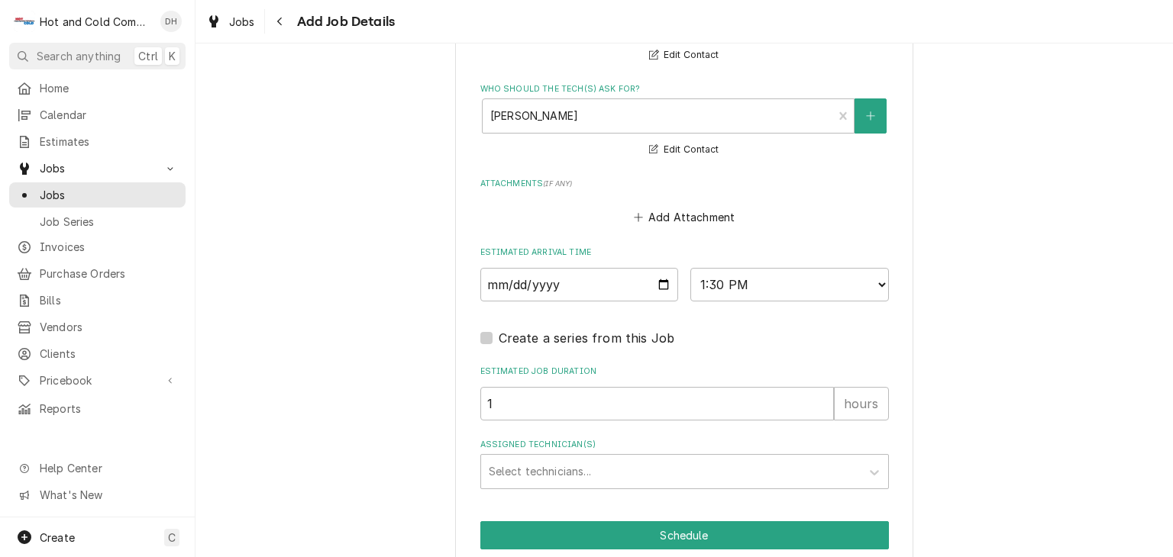
scroll to position [1123, 0]
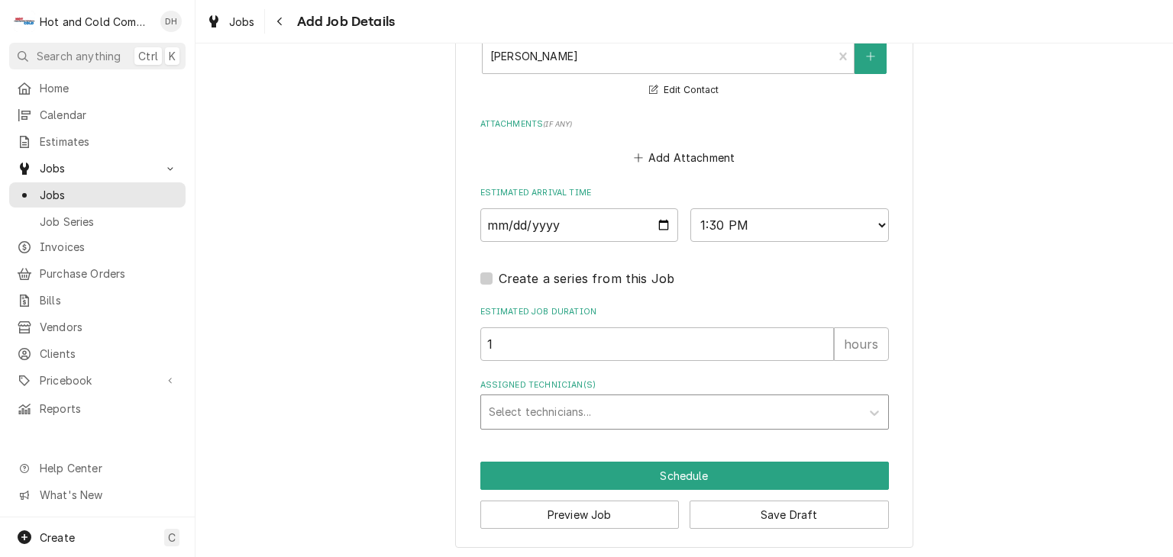
click at [571, 402] on div "Assigned Technician(s)" at bounding box center [671, 412] width 364 height 27
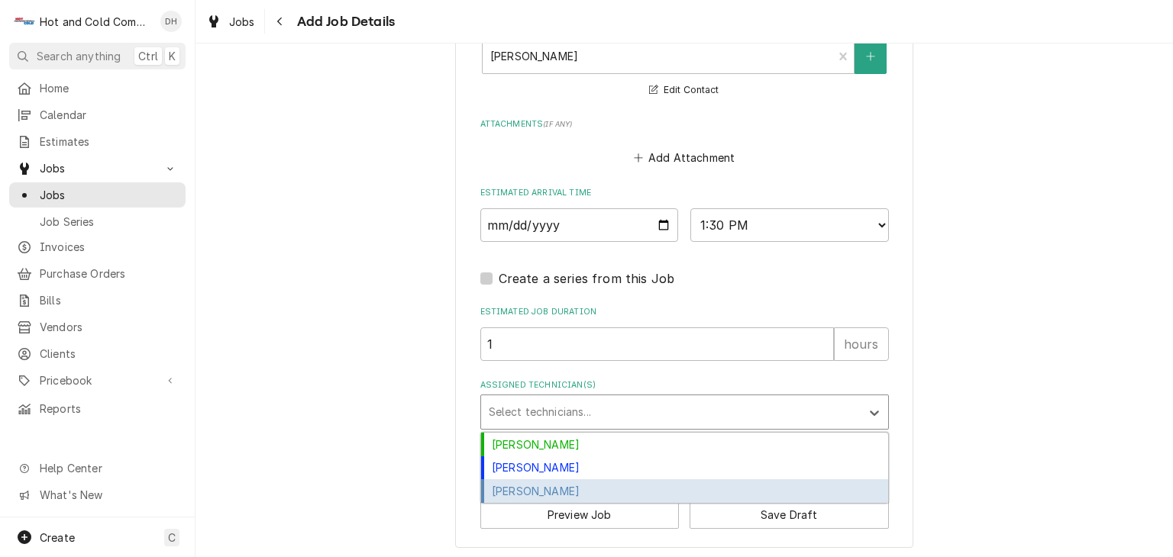
click at [556, 479] on div "[PERSON_NAME]" at bounding box center [684, 491] width 407 height 24
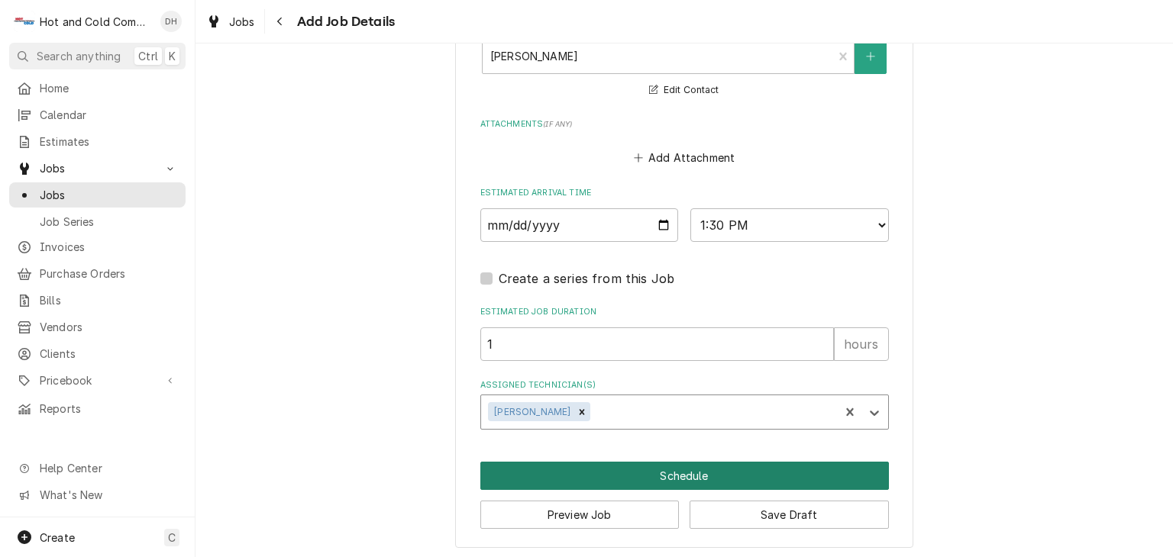
click at [679, 467] on button "Schedule" at bounding box center [684, 476] width 408 height 28
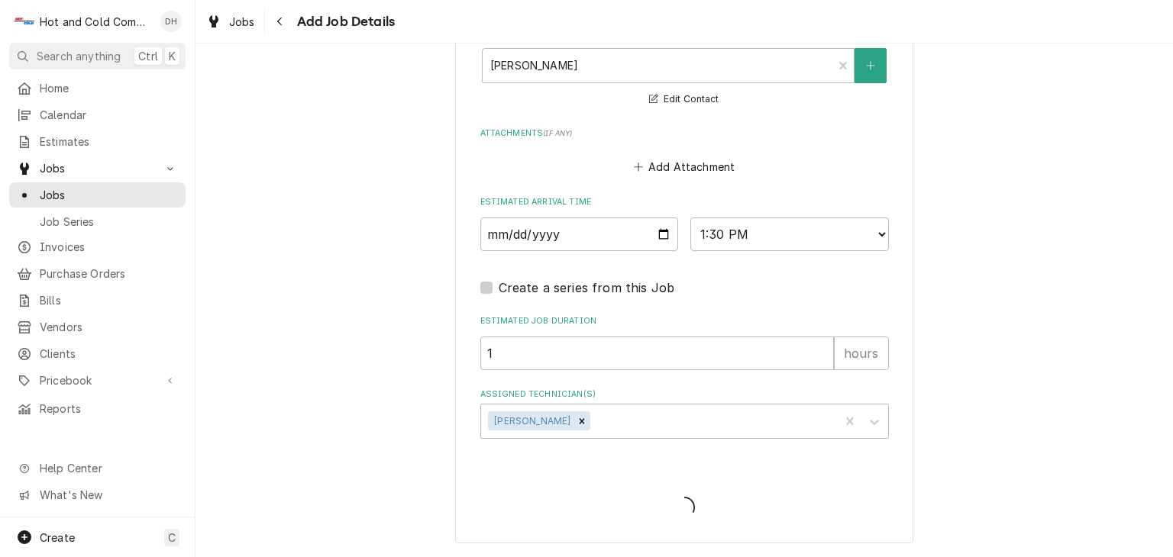
scroll to position [1110, 0]
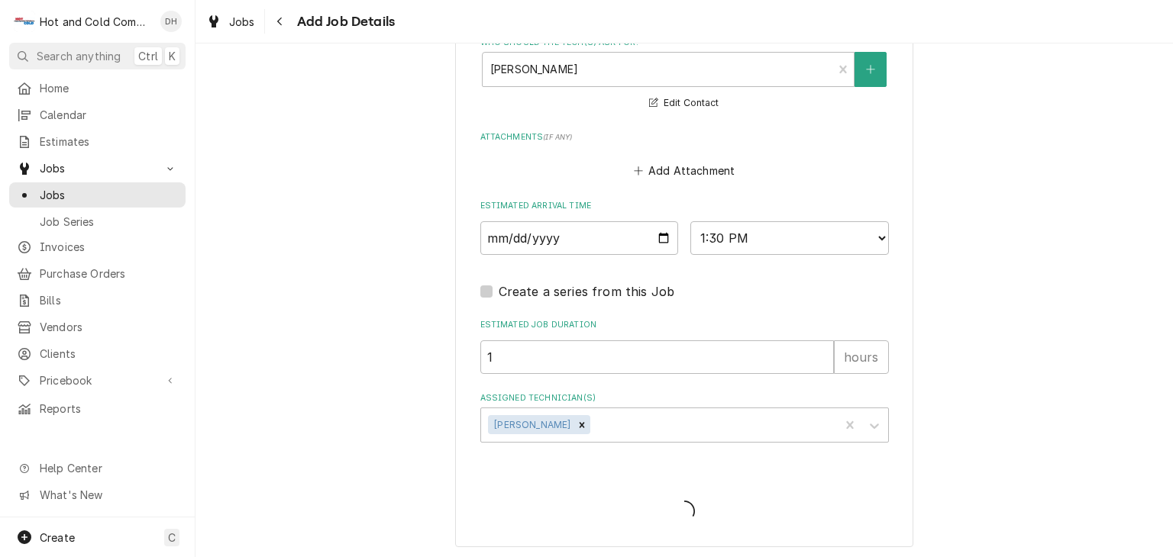
type textarea "x"
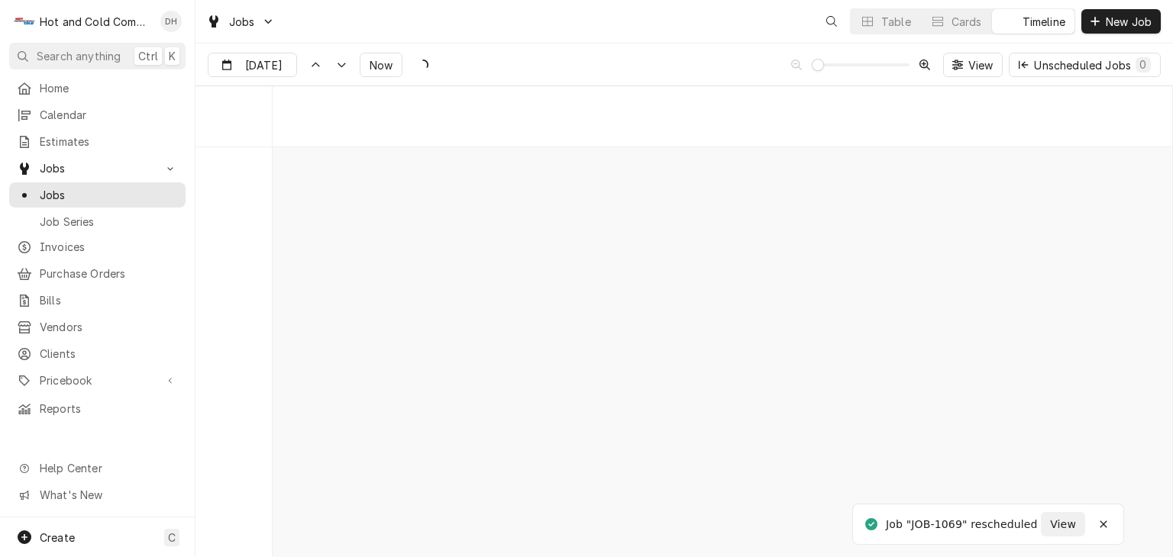
scroll to position [8704, 0]
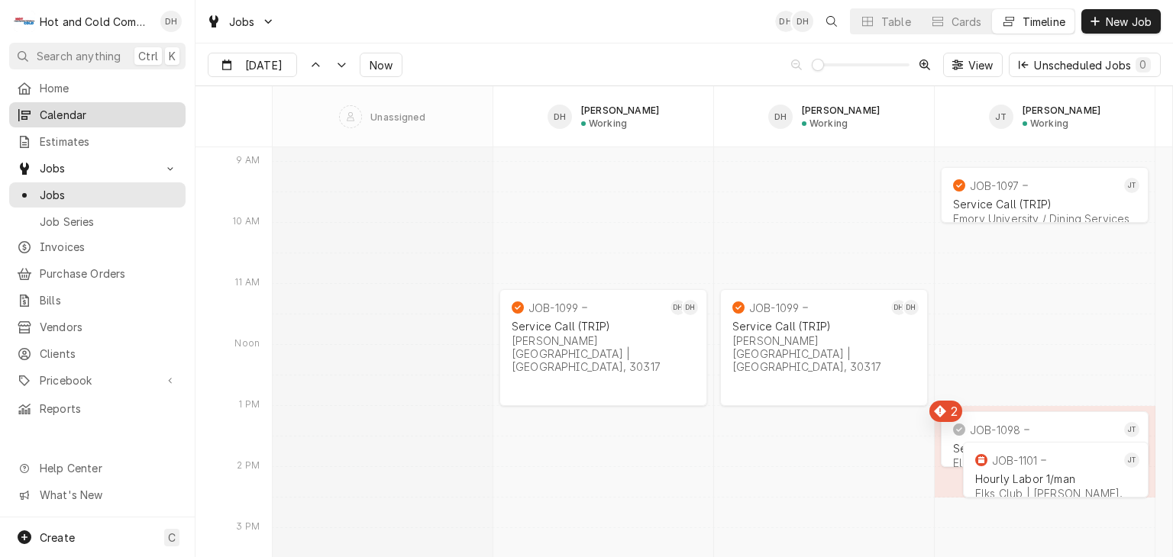
click at [106, 115] on span "Calendar" at bounding box center [109, 115] width 138 height 16
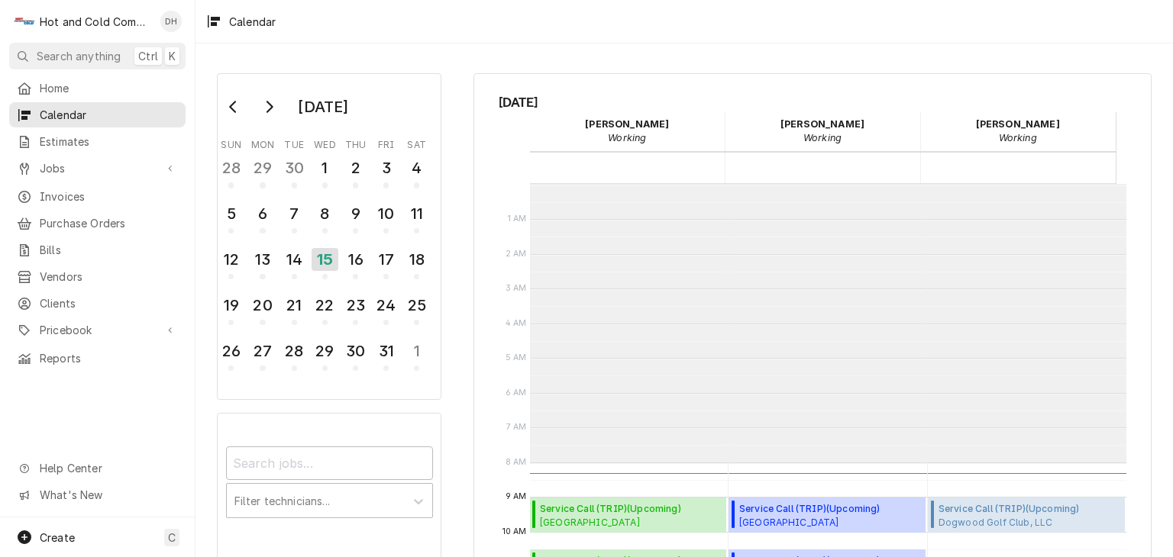
scroll to position [278, 0]
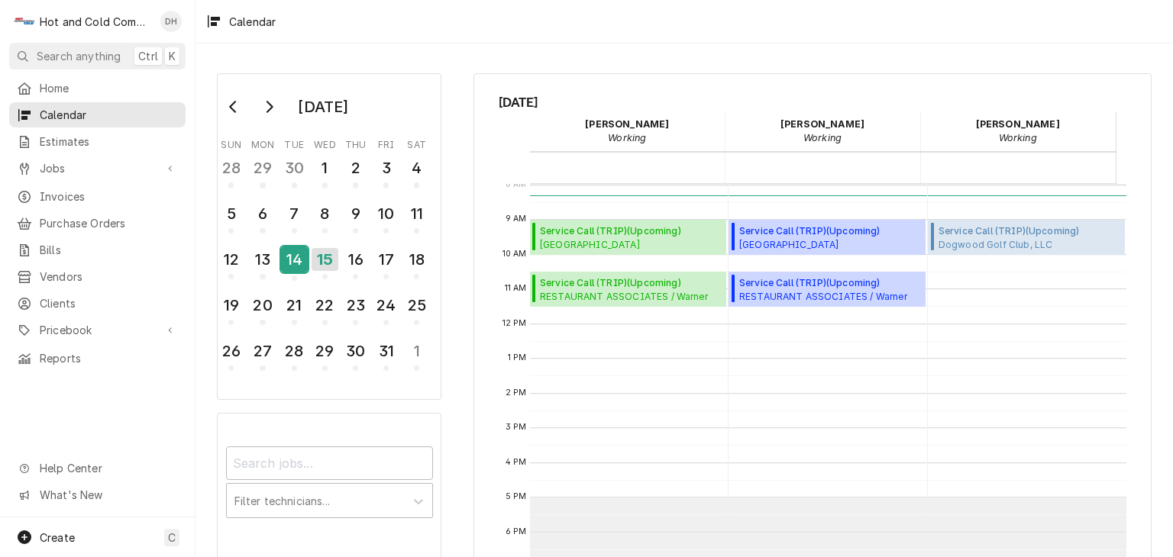
click at [296, 270] on div "14" at bounding box center [294, 260] width 27 height 26
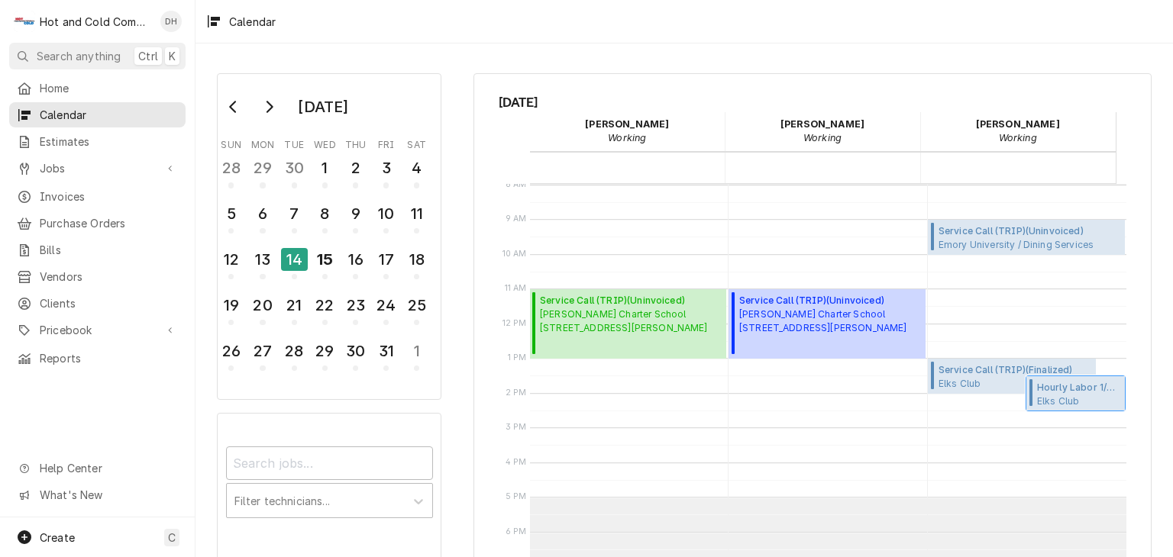
click at [1054, 395] on span "Elks Club Elks Club / 4394 Hugh Howell Rd suite 10, Tucker, GA 30084" at bounding box center [1079, 401] width 84 height 12
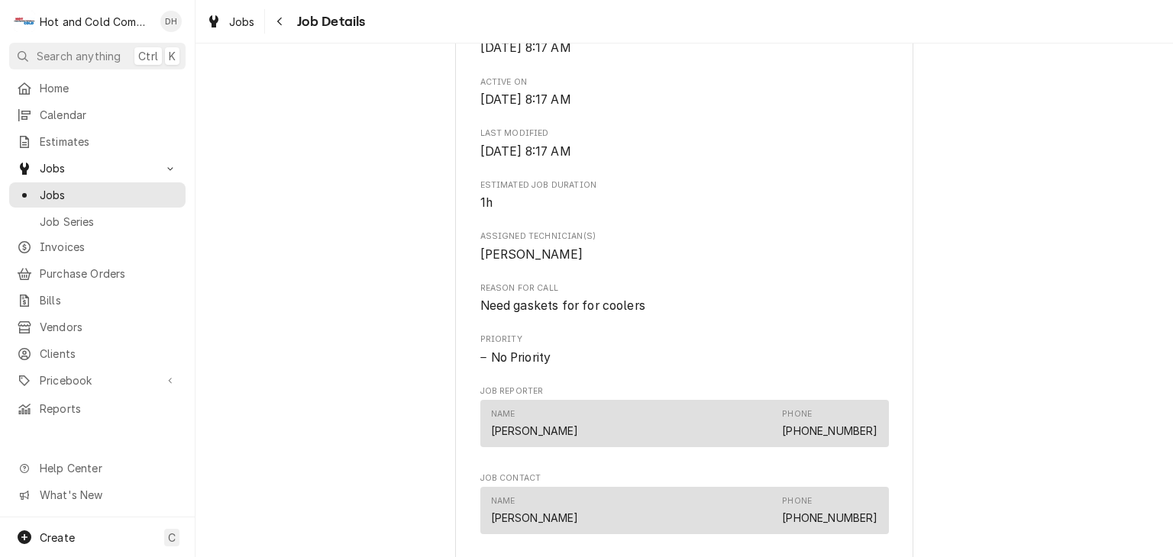
scroll to position [763, 0]
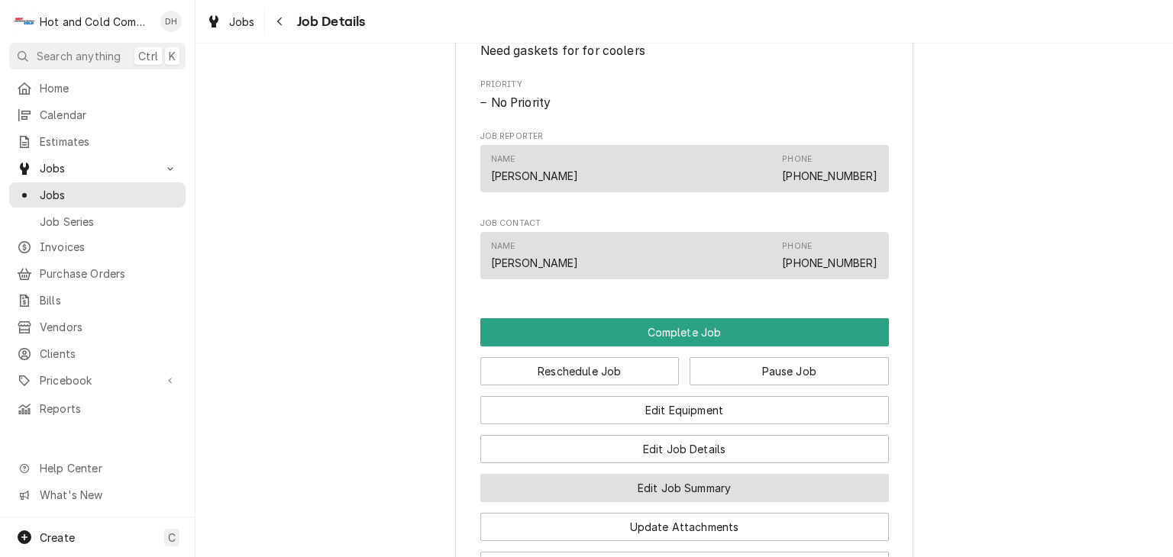
click at [724, 502] on button "Edit Job Summary" at bounding box center [684, 488] width 408 height 28
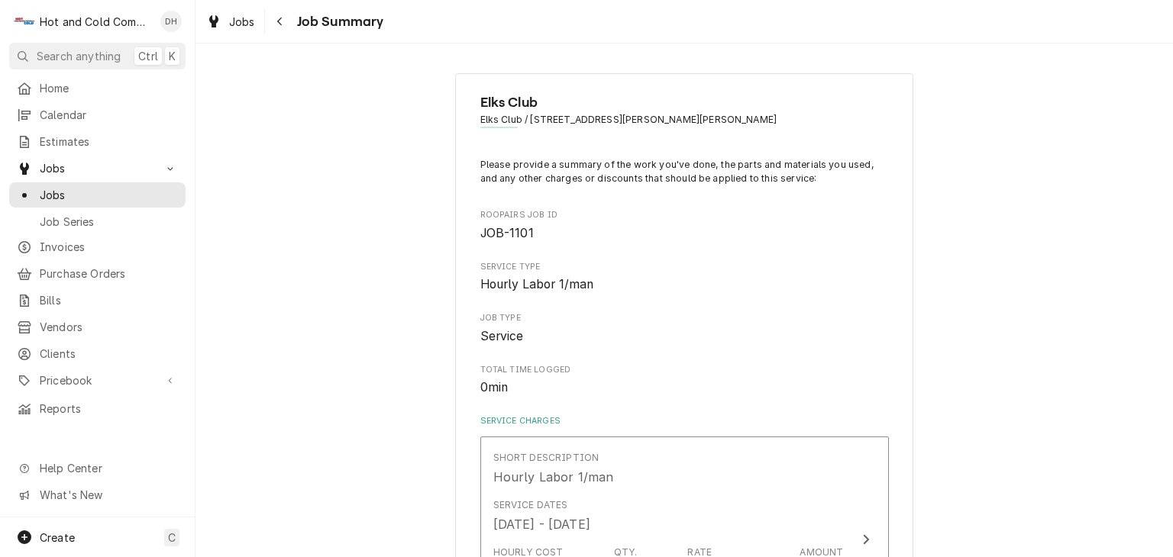
scroll to position [254, 0]
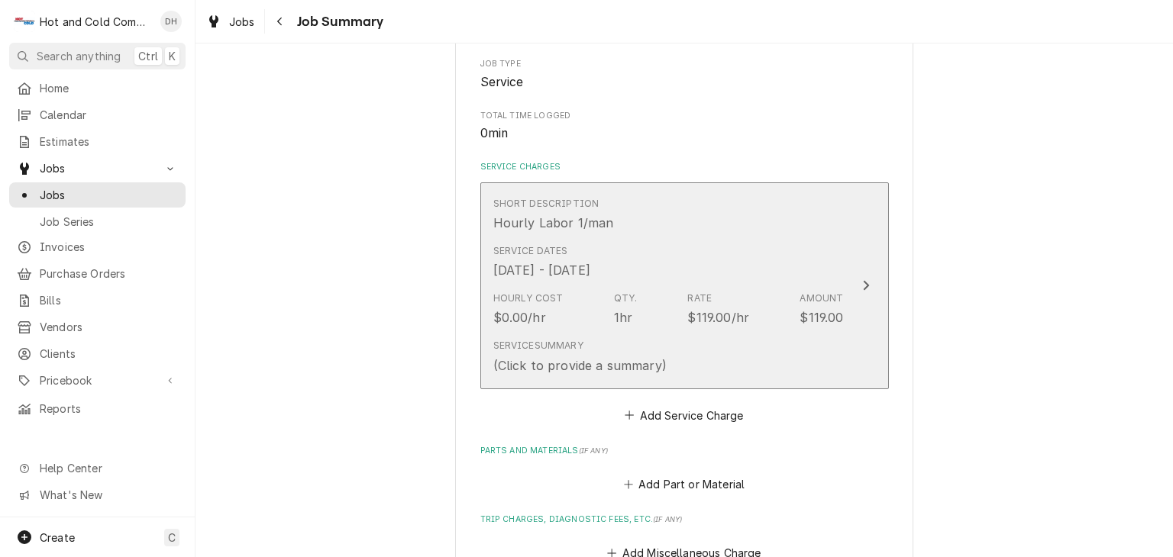
click at [788, 231] on div "Short Description Hourly Labor 1/man" at bounding box center [668, 214] width 350 height 47
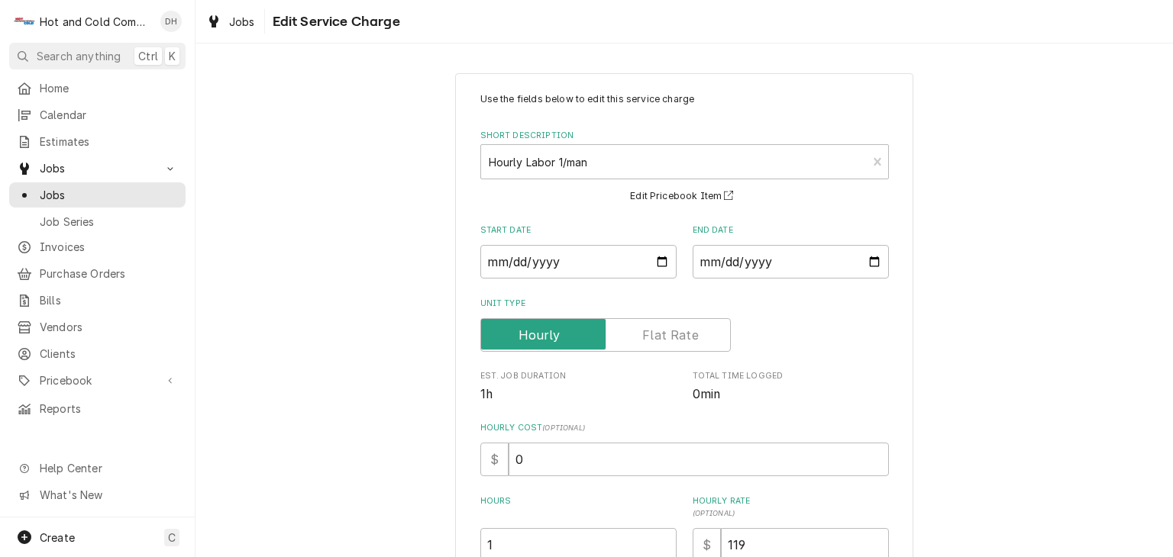
scroll to position [244, 0]
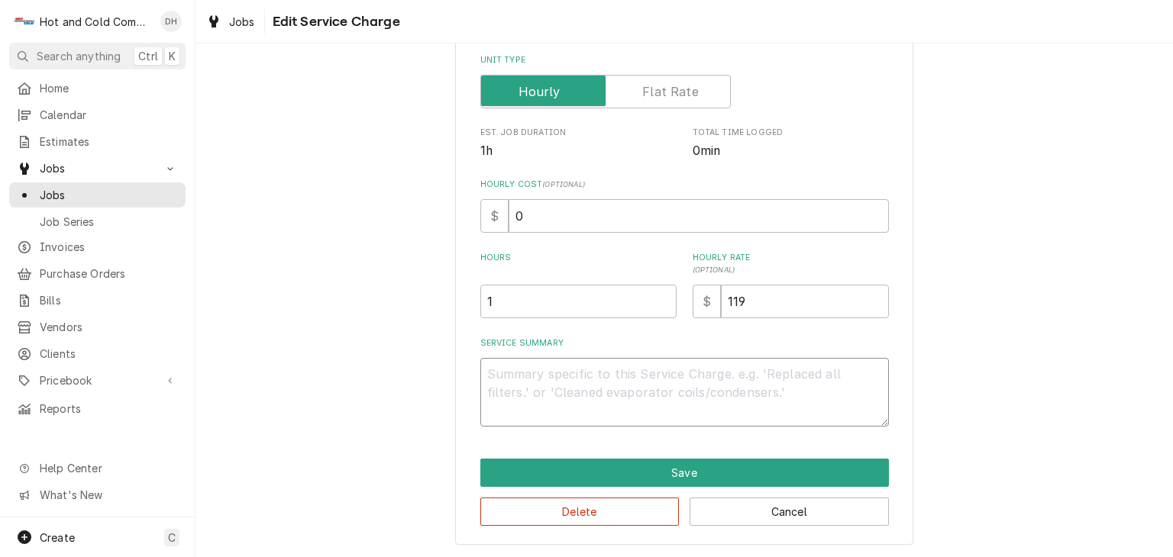
click at [532, 370] on textarea "Service Summary" at bounding box center [684, 392] width 408 height 69
type textarea "x"
type textarea "1"
type textarea "x"
type textarea "10"
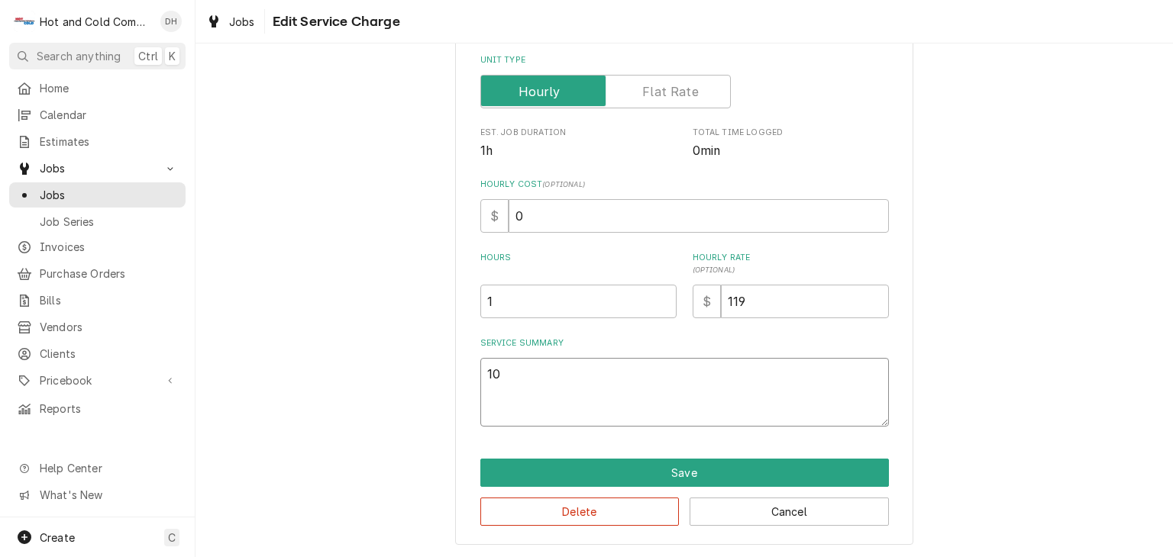
type textarea "x"
type textarea "10/"
type textarea "x"
type textarea "10/1"
type textarea "x"
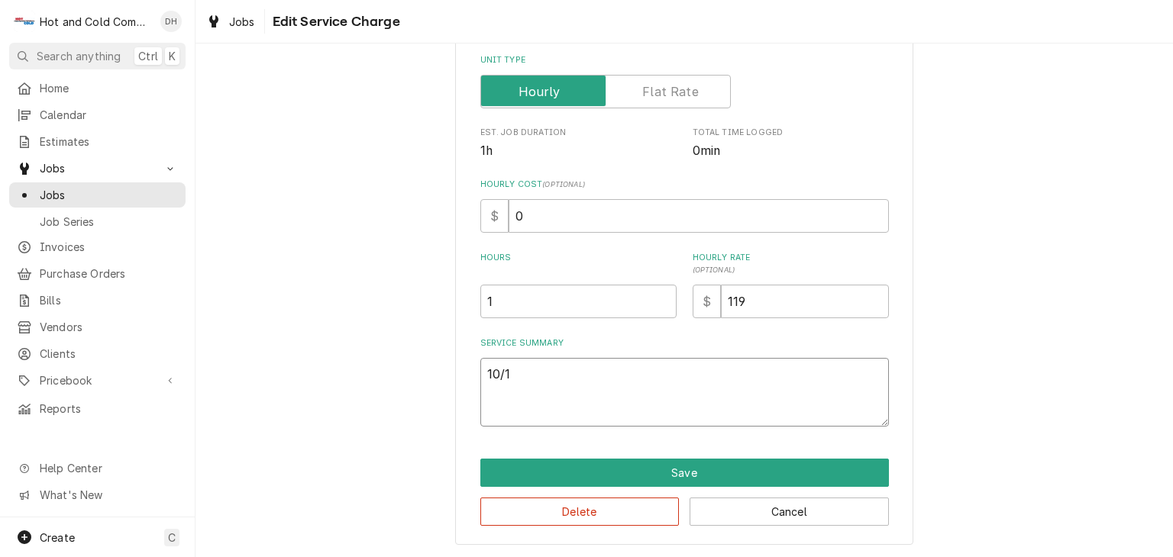
type textarea "10/14"
type textarea "x"
type textarea "10/14/"
type textarea "x"
type textarea "10/14/2"
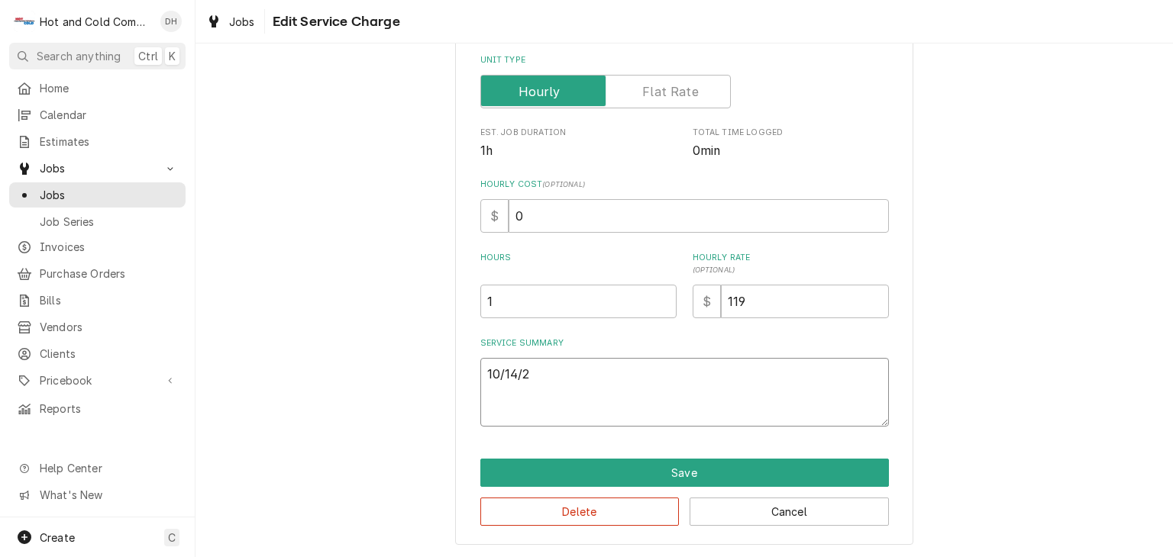
type textarea "x"
type textarea "10/14/25"
type textarea "x"
type textarea "10/14/25"
type textarea "x"
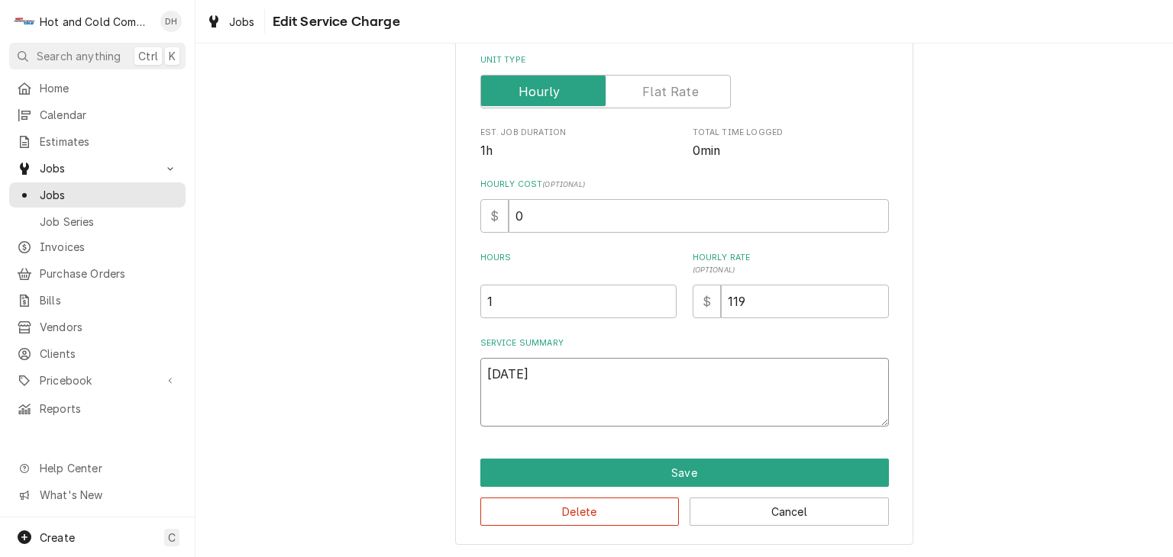
type textarea "10/14/25 c"
type textarea "x"
type textarea "10/14/25 ch"
type textarea "x"
type textarea "10/14/25 che"
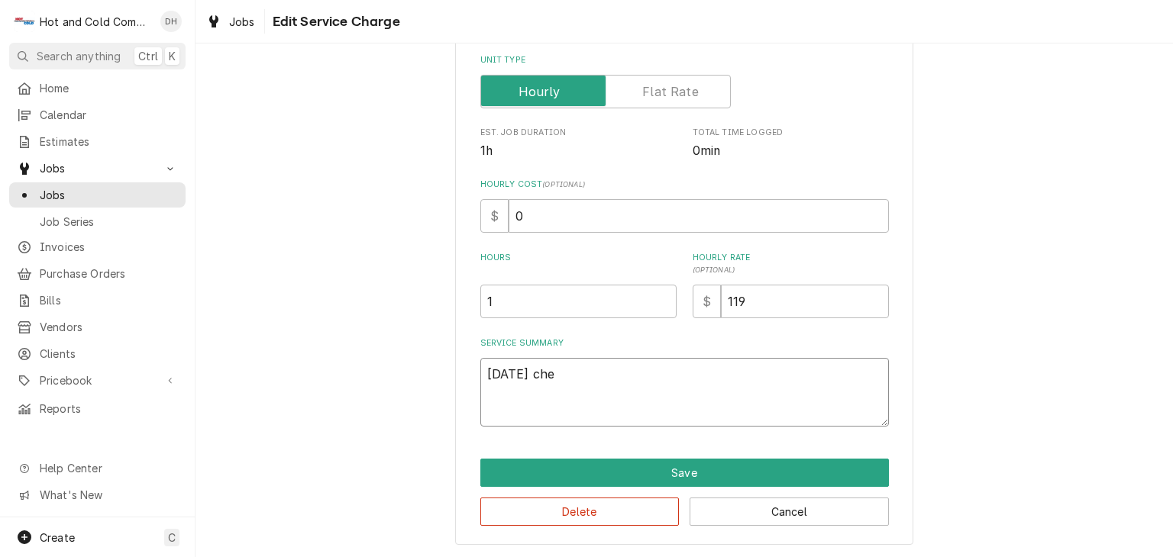
type textarea "x"
type textarea "10/14/25 chec"
type textarea "x"
type textarea "10/14/25 check"
type textarea "x"
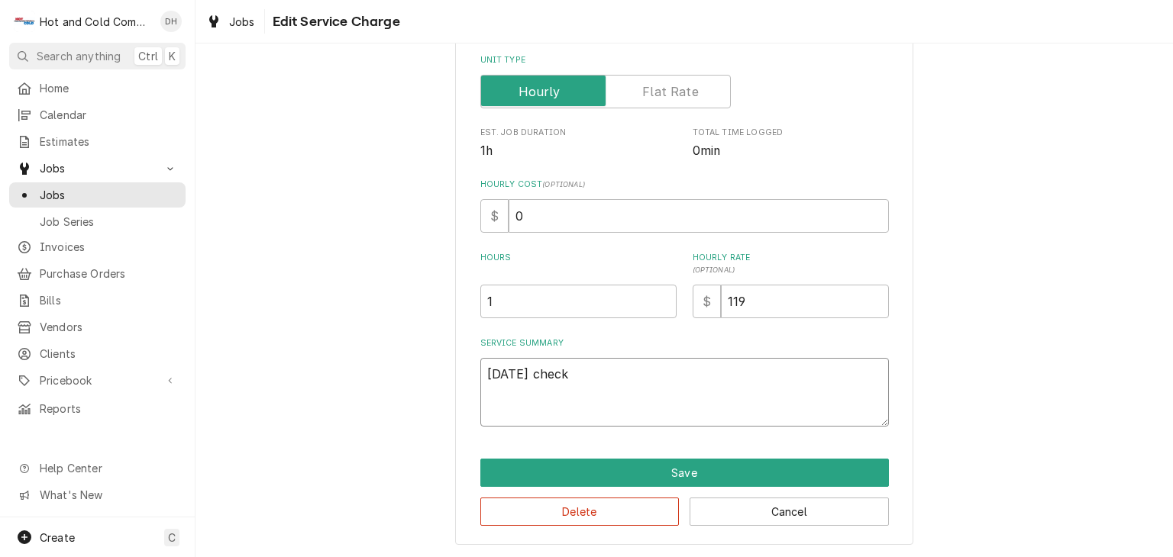
type textarea "10/14/25 checke"
type textarea "x"
type textarea "10/14/25 checked"
type textarea "x"
type textarea "10/14/25 checked"
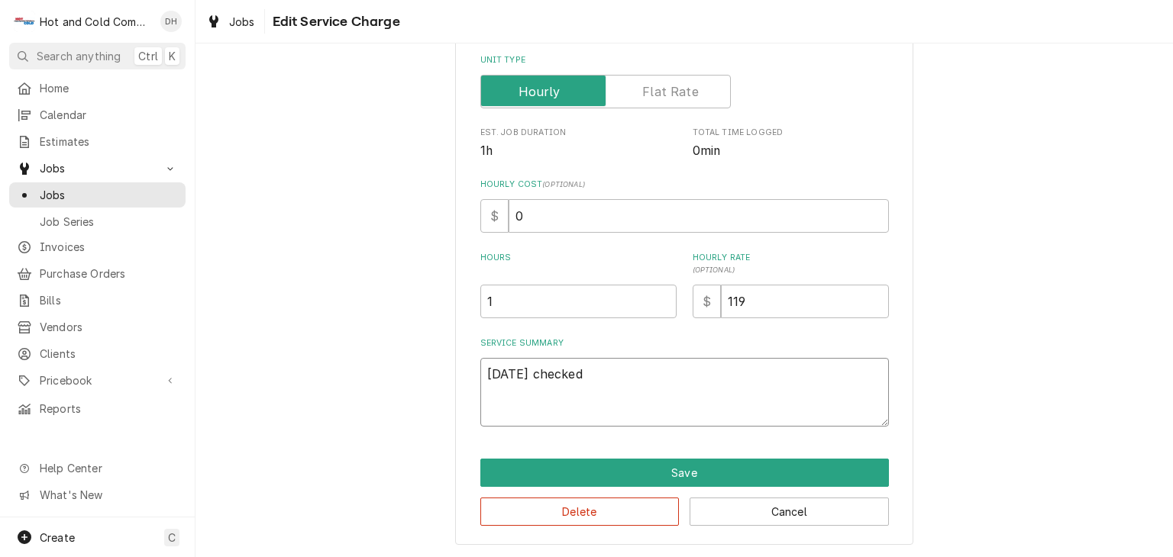
type textarea "x"
type textarea "10/14/25 checked c"
type textarea "x"
type textarea "10/14/25 checked co"
type textarea "x"
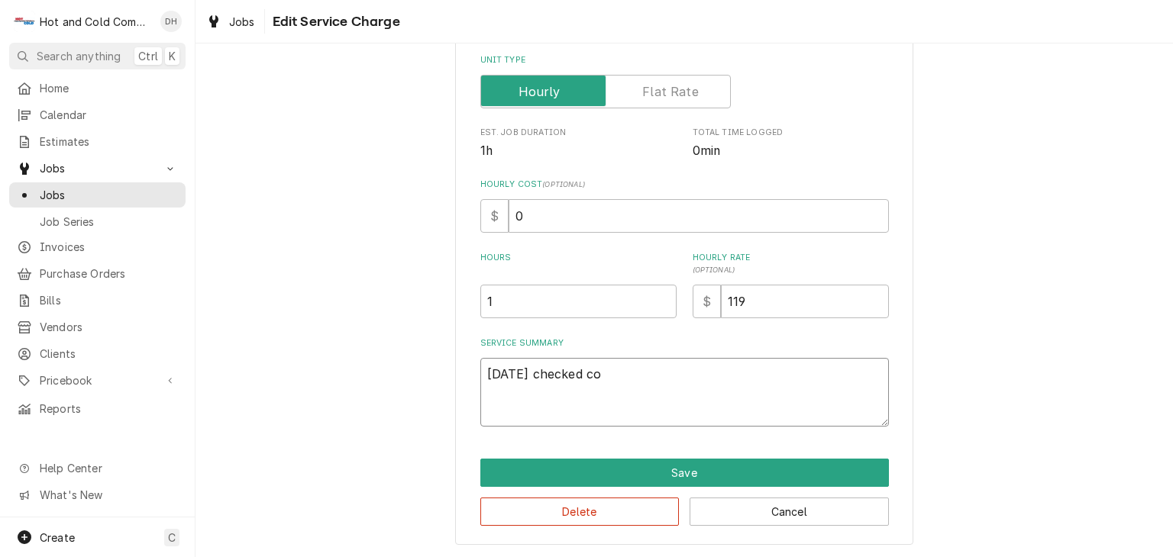
type textarea "10/14/25 checked coo"
type textarea "x"
type textarea "10/14/25 checked cool"
type textarea "x"
type textarea "10/14/25 checked coole"
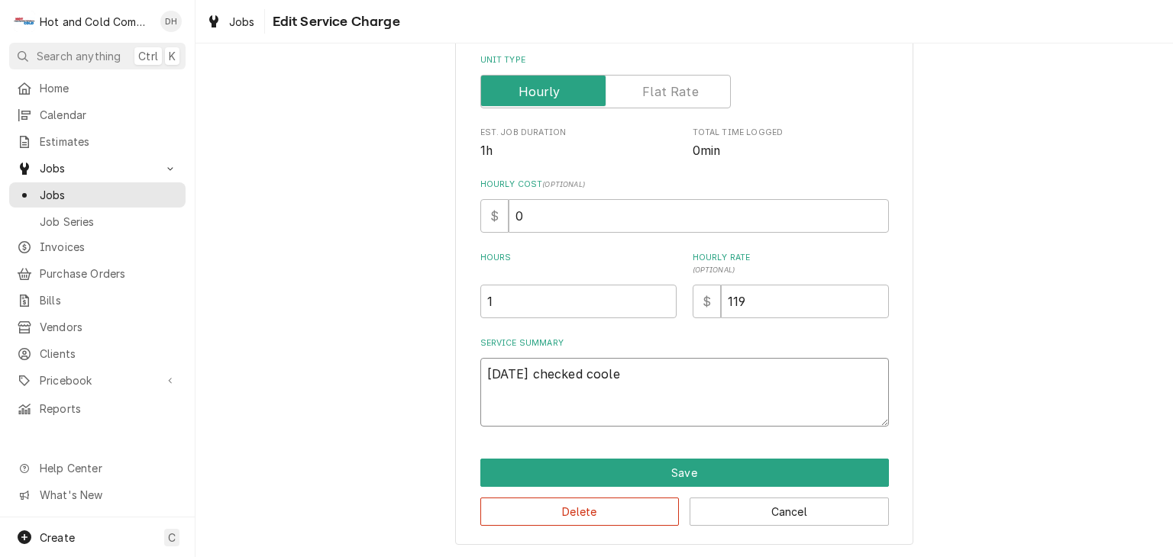
type textarea "x"
type textarea "10/14/25 checked cooler"
type textarea "x"
type textarea "10/14/25 checked coolers"
type textarea "x"
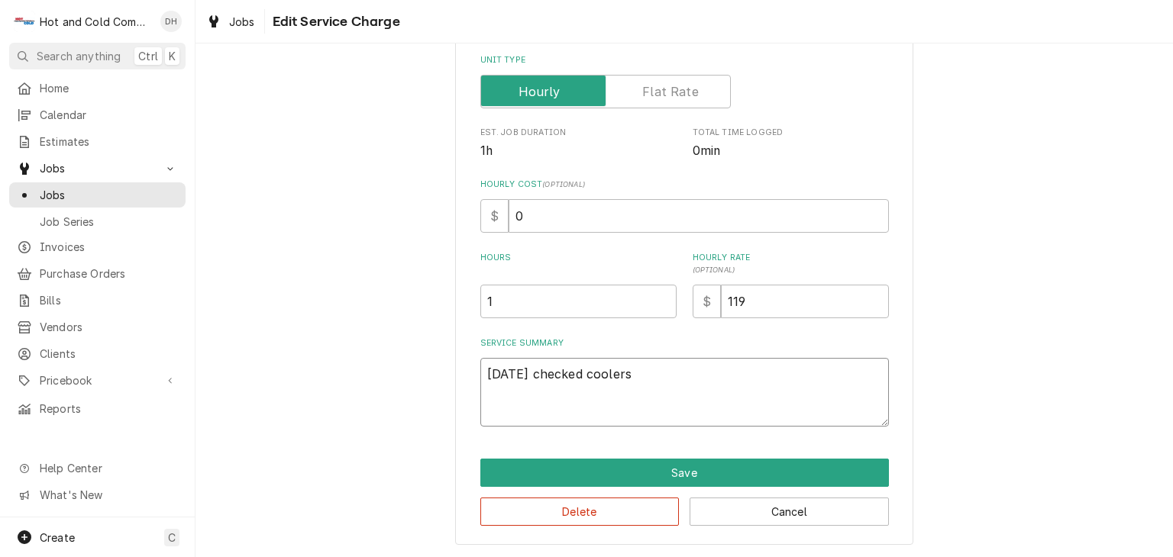
type textarea "10/14/25 checked coolers"
type textarea "x"
type textarea "10/14/25 checked coolers n"
type textarea "x"
type textarea "10/14/25 checked coolers ne"
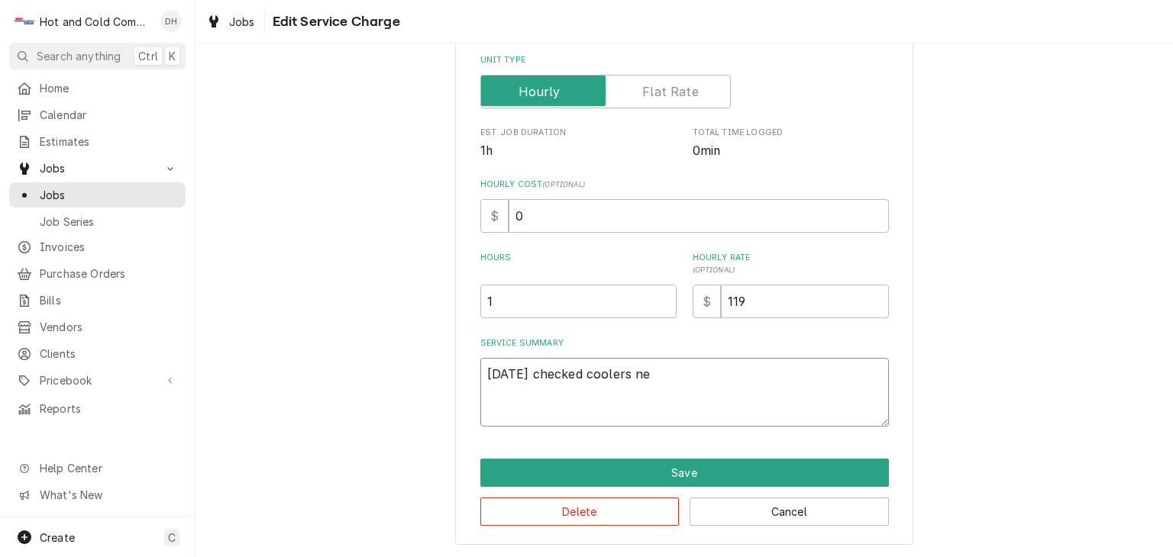
type textarea "x"
type textarea "10/14/25 checked coolers nee"
type textarea "x"
type textarea "10/14/25 checked coolers need"
type textarea "x"
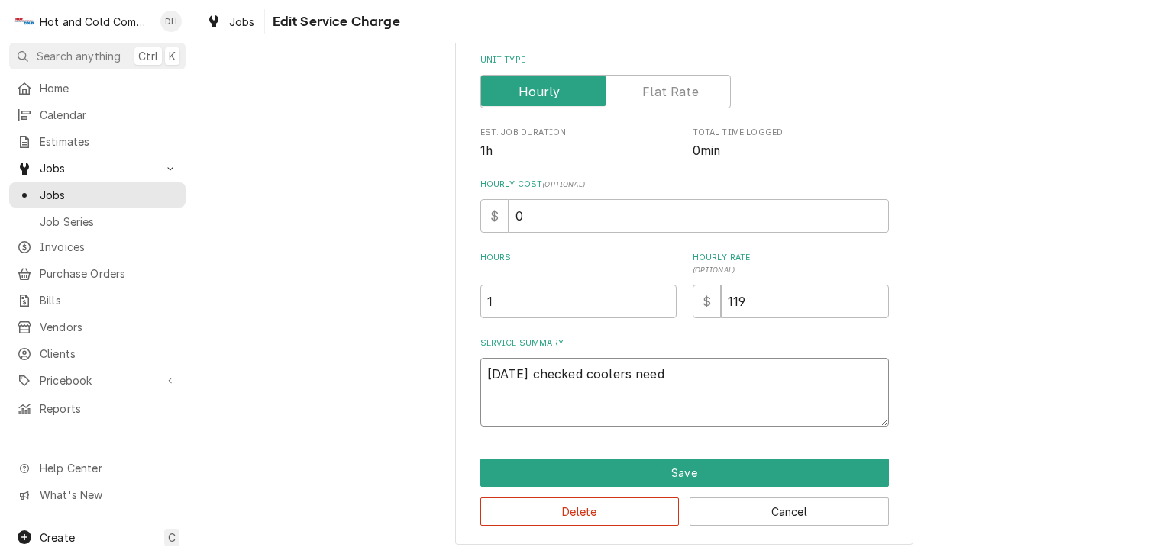
type textarea "10/14/25 checked coolers need"
type textarea "x"
type textarea "10/14/25 checked coolers need g"
type textarea "x"
type textarea "10/14/25 checked coolers need ga"
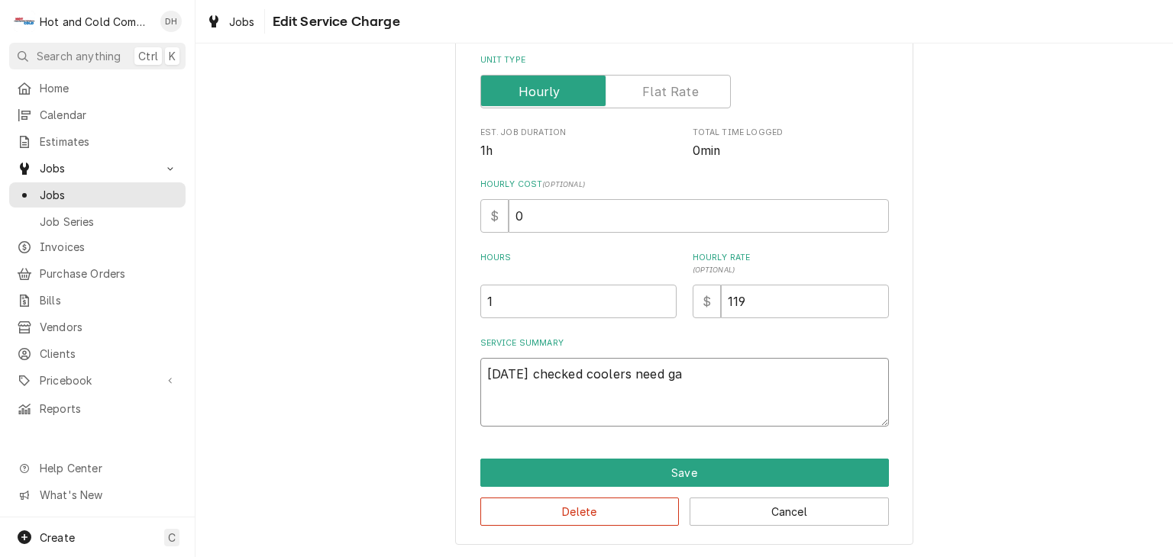
type textarea "x"
type textarea "10/14/25 checked coolers need gas"
type textarea "x"
type textarea "10/14/25 checked coolers need gask"
type textarea "x"
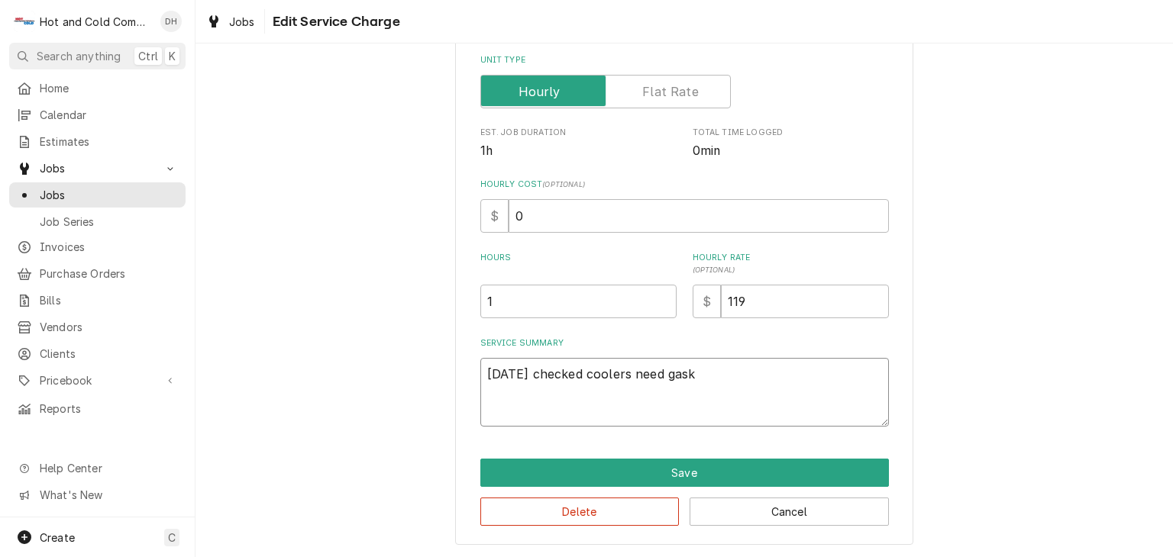
type textarea "10/14/25 checked coolers need gaske"
type textarea "x"
type textarea "10/14/25 checked coolers need gasket"
type textarea "x"
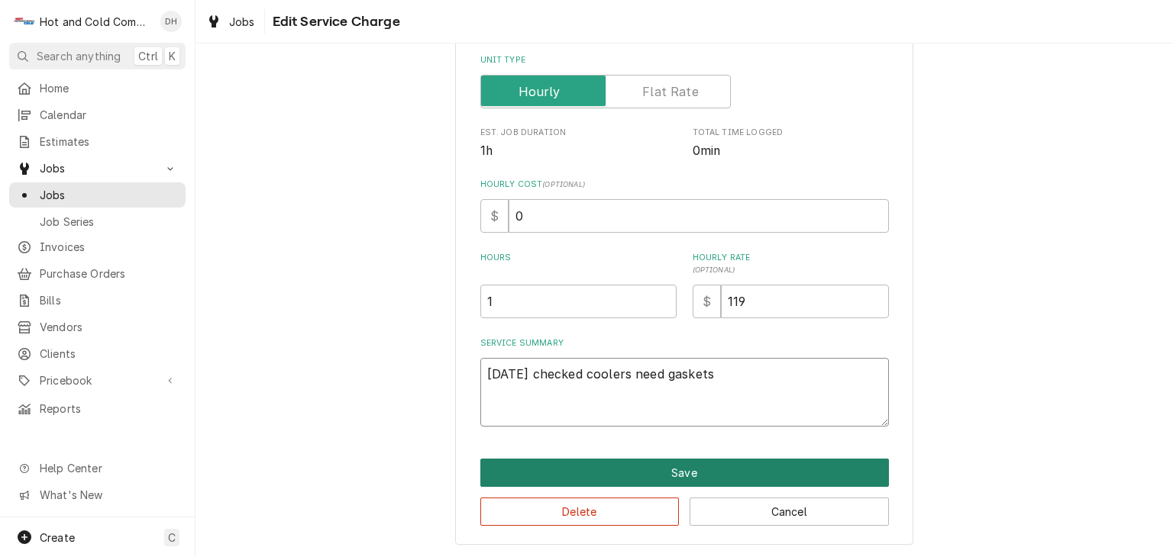
type textarea "[DATE] checked coolers need gaskets"
click at [712, 470] on button "Save" at bounding box center [684, 473] width 408 height 28
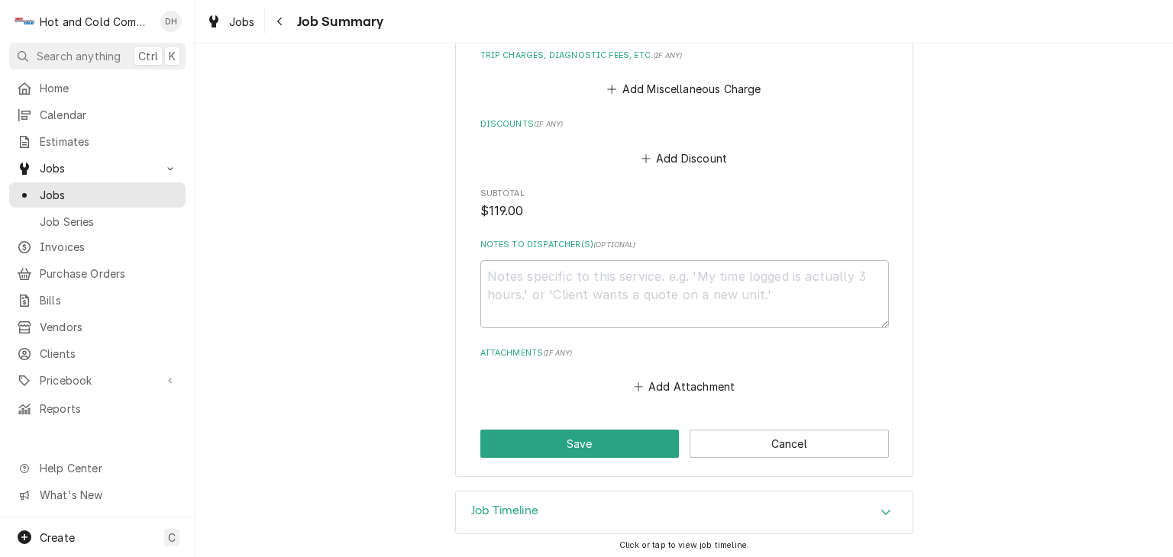
scroll to position [723, 0]
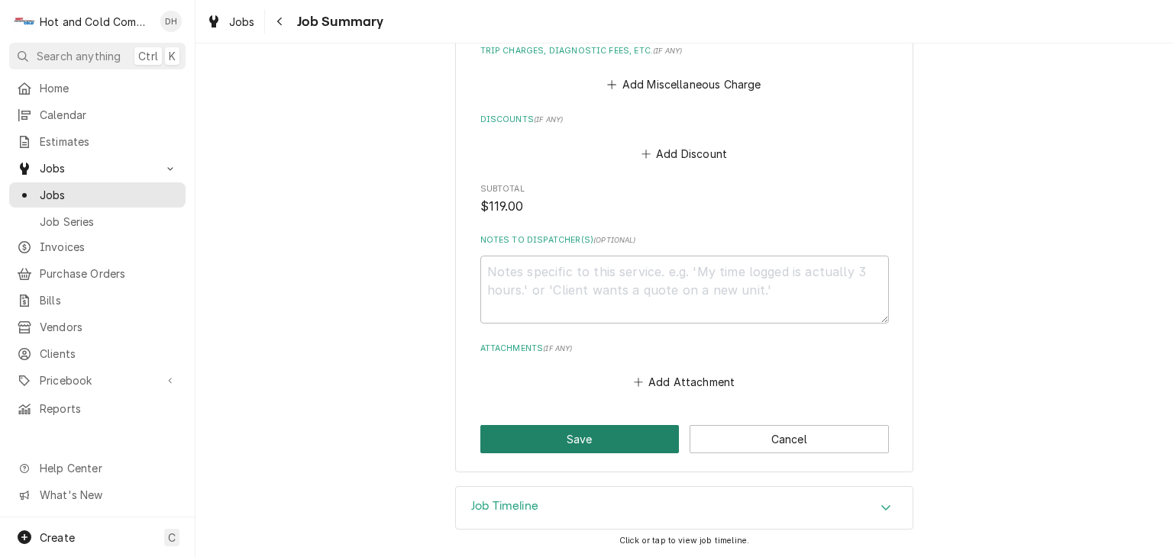
click at [635, 440] on button "Save" at bounding box center [579, 439] width 199 height 28
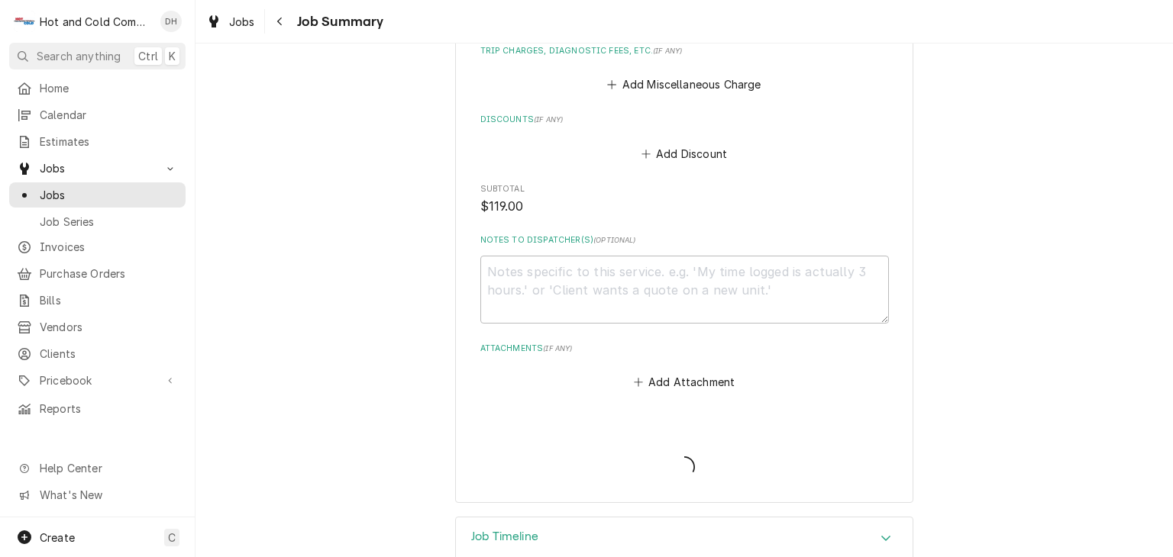
type textarea "x"
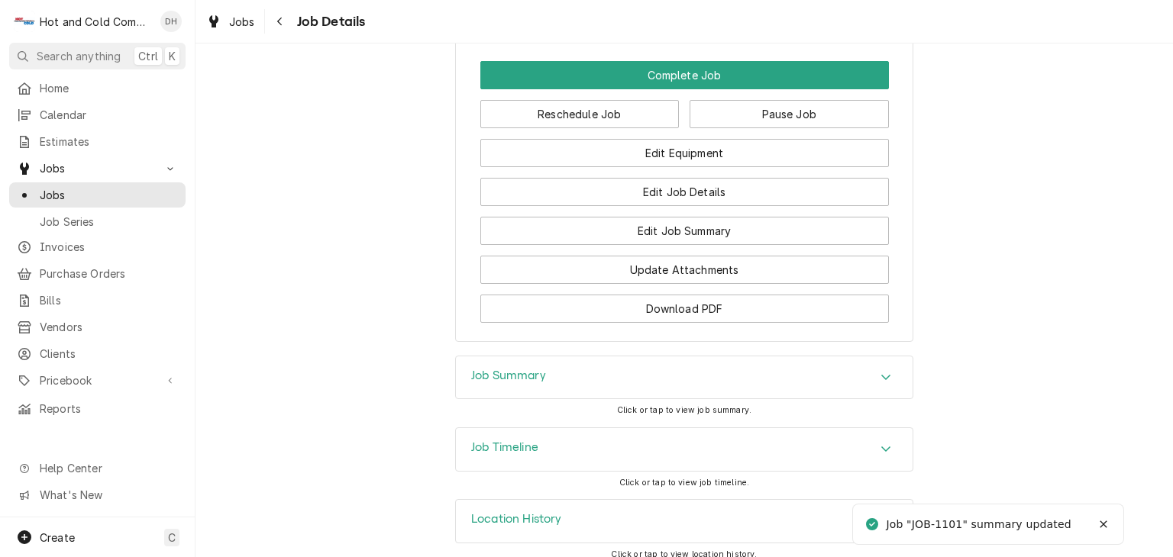
scroll to position [1186, 0]
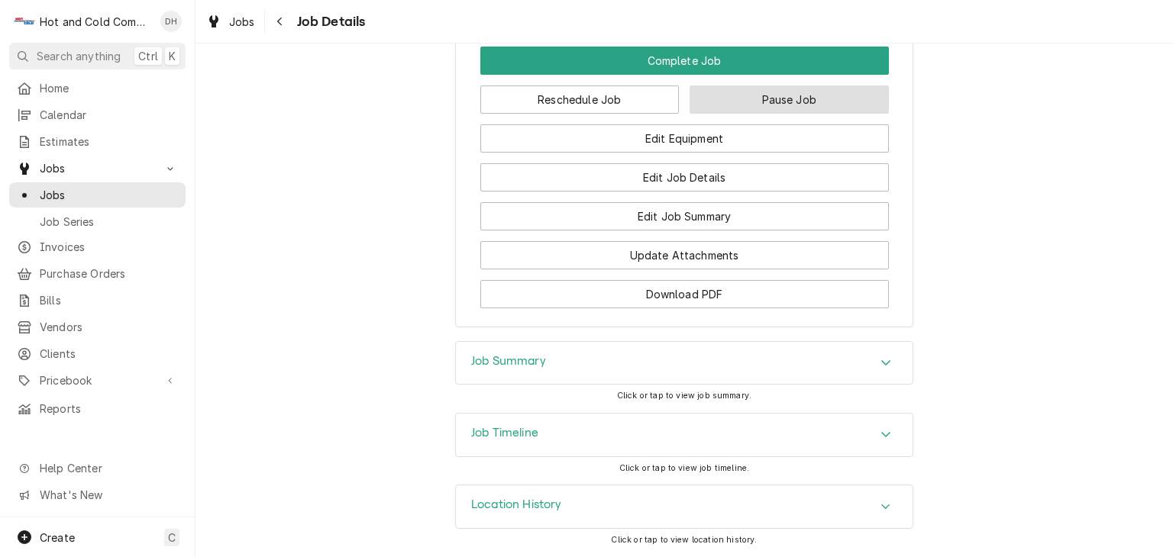
click at [797, 98] on button "Pause Job" at bounding box center [788, 100] width 199 height 28
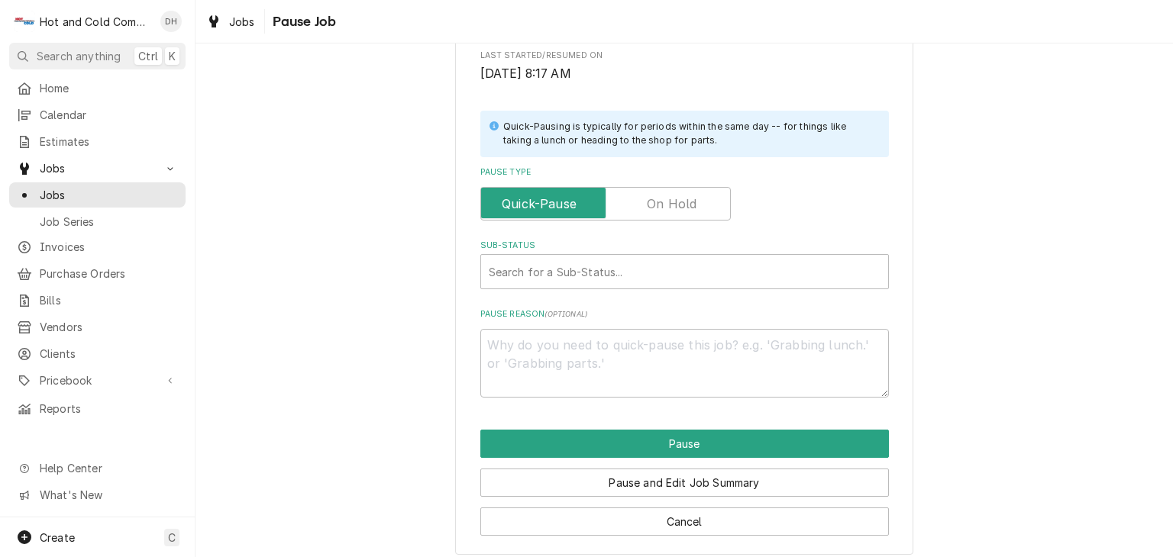
scroll to position [296, 0]
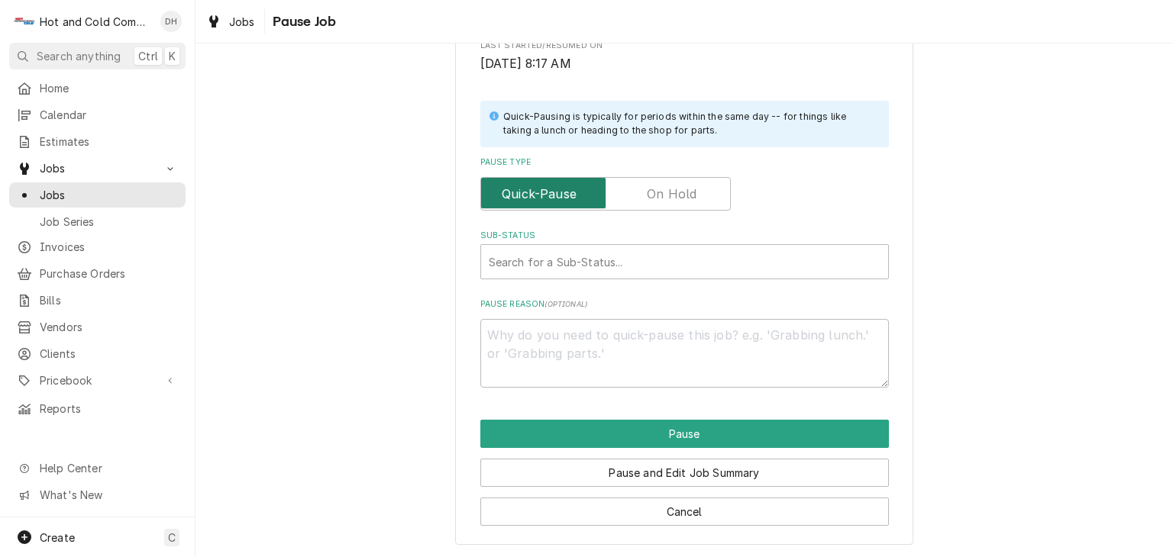
click at [691, 202] on input "Pause Type" at bounding box center [605, 194] width 237 height 34
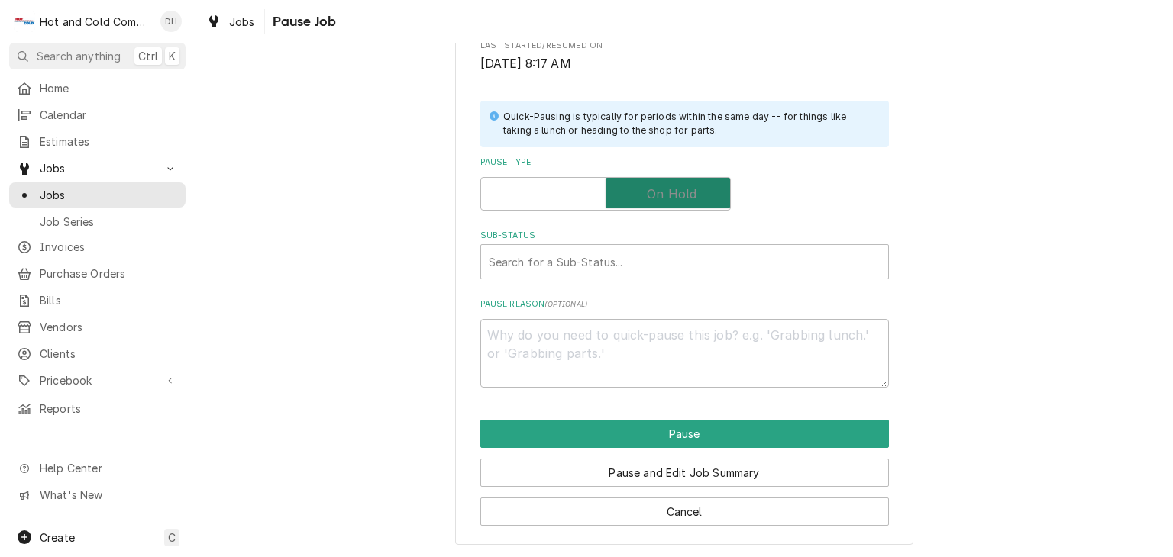
checkbox input "true"
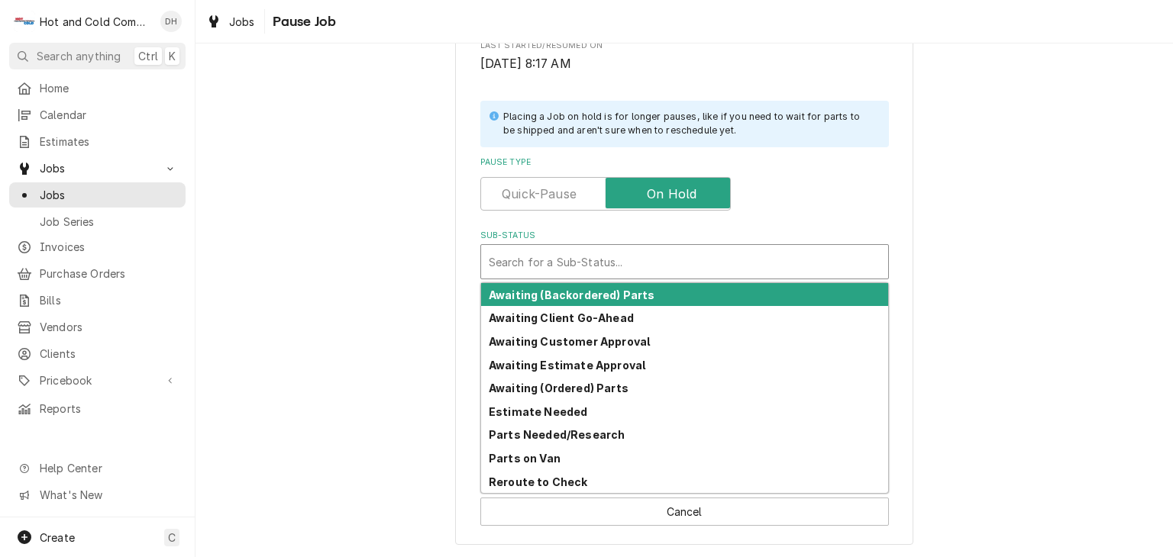
click at [555, 257] on div "Sub-Status" at bounding box center [685, 261] width 392 height 27
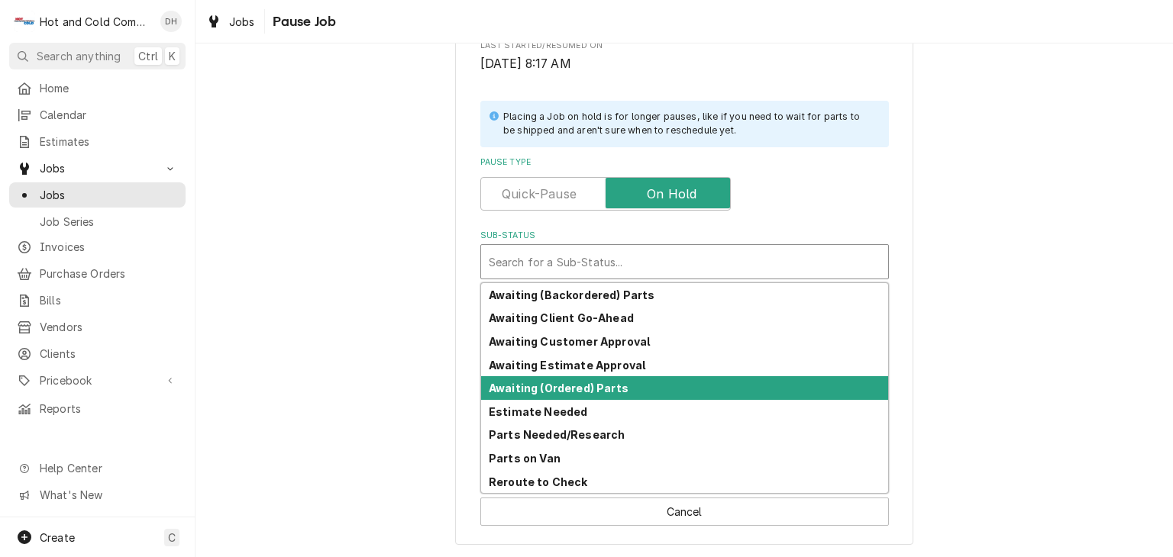
click at [622, 388] on div "Awaiting (Ordered) Parts" at bounding box center [684, 388] width 407 height 24
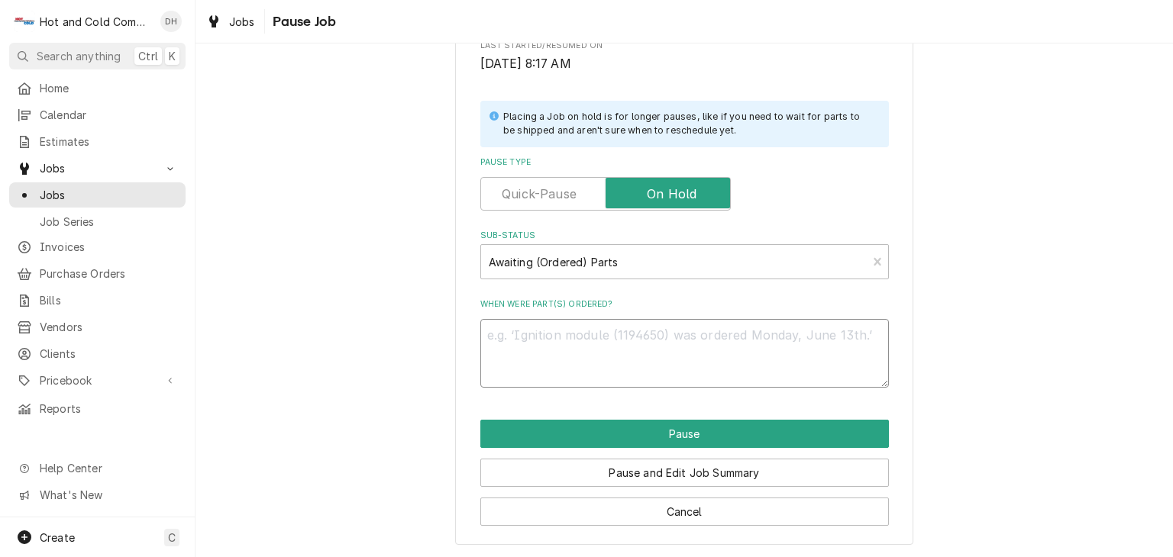
click at [536, 339] on textarea "When were part(s) ordered?" at bounding box center [684, 353] width 408 height 69
type textarea "x"
type textarea "1"
type textarea "x"
type textarea "10"
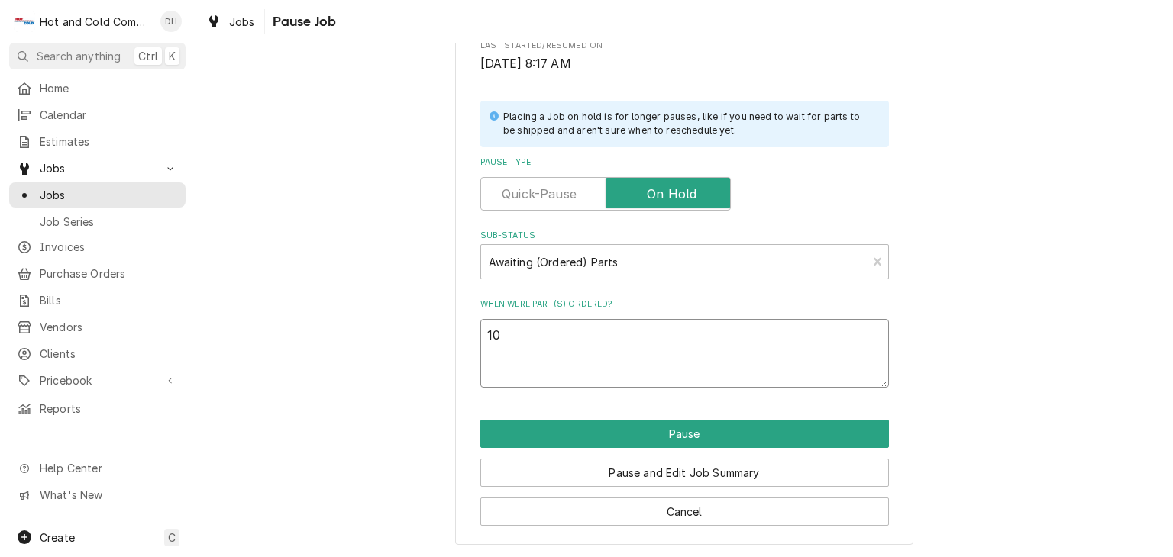
type textarea "x"
type textarea "10/"
type textarea "x"
type textarea "10/1"
type textarea "x"
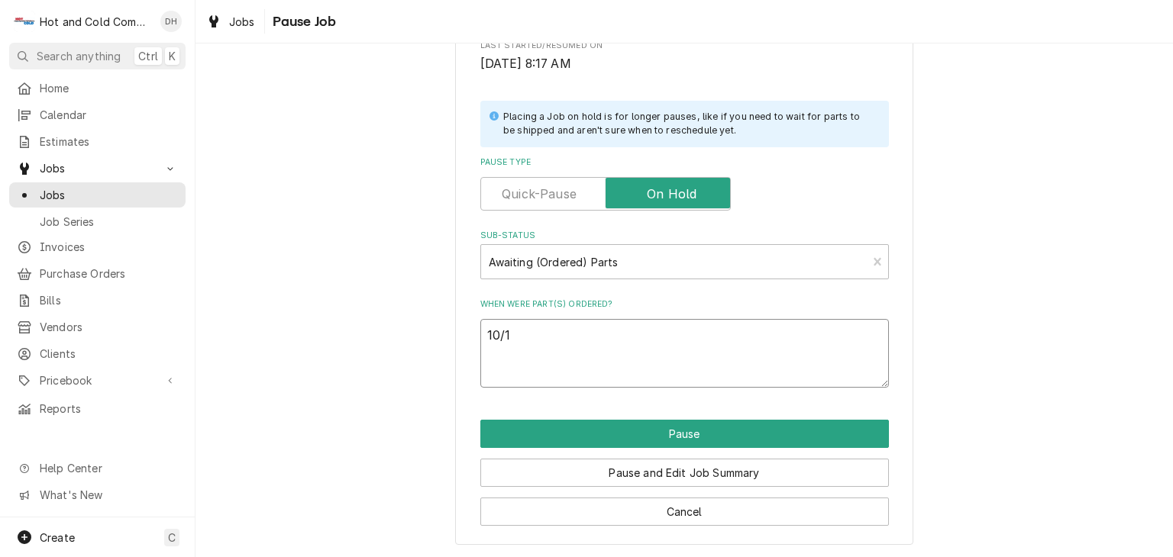
type textarea "10/15"
type textarea "x"
type textarea "10/15/"
type textarea "x"
type textarea "10/15/2"
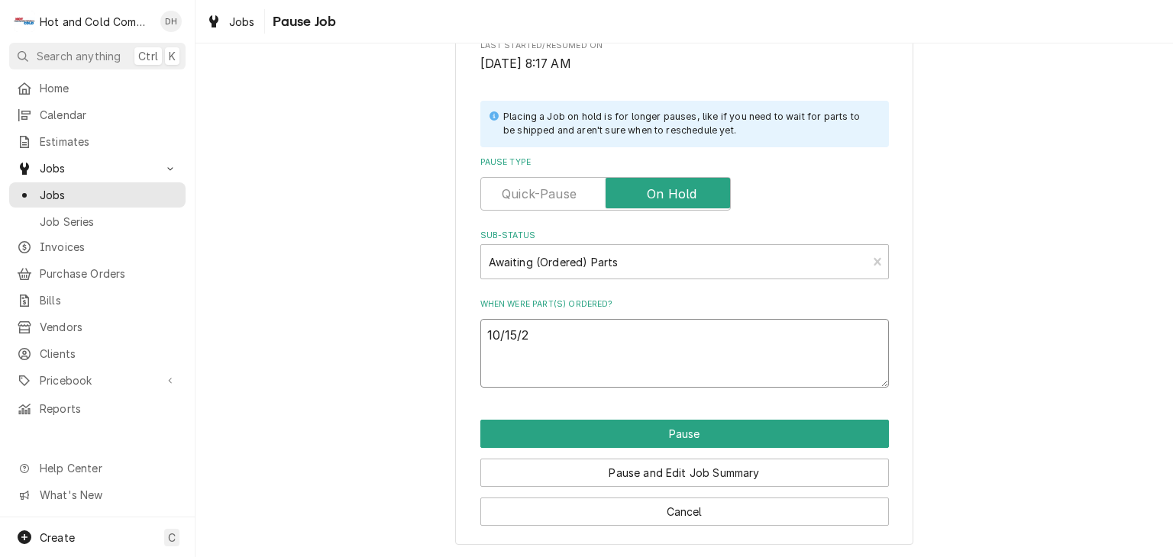
type textarea "x"
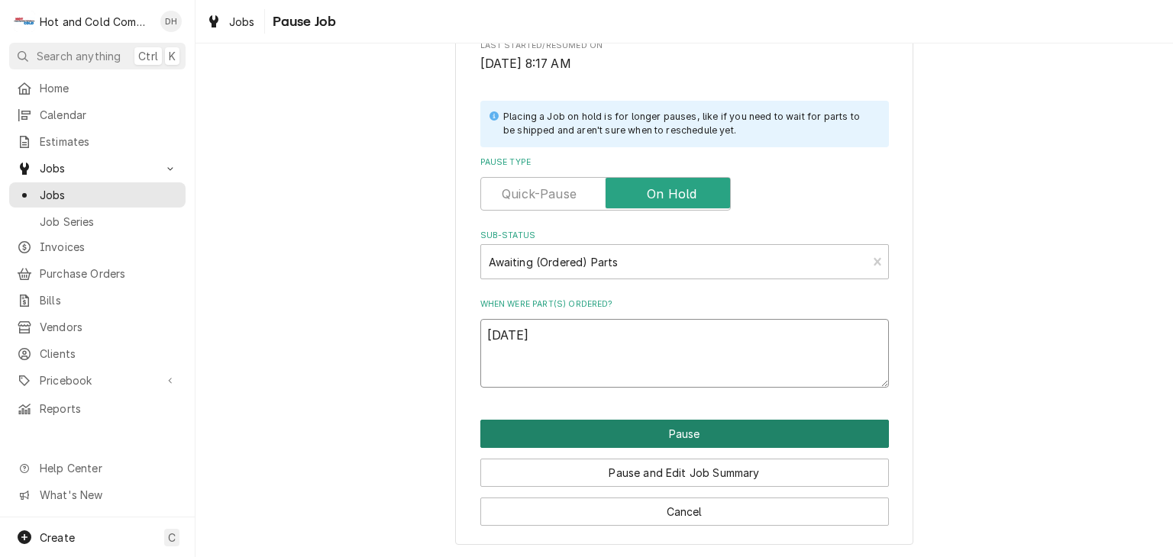
type textarea "[DATE]"
click at [675, 431] on button "Pause" at bounding box center [684, 434] width 408 height 28
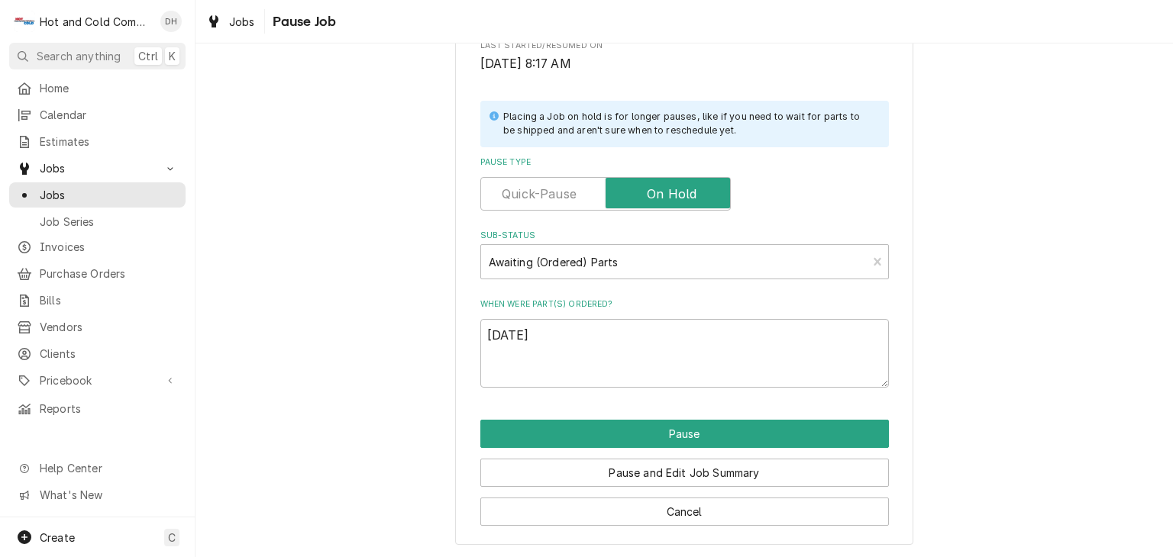
type textarea "x"
